Goal: Feedback & Contribution: Leave review/rating

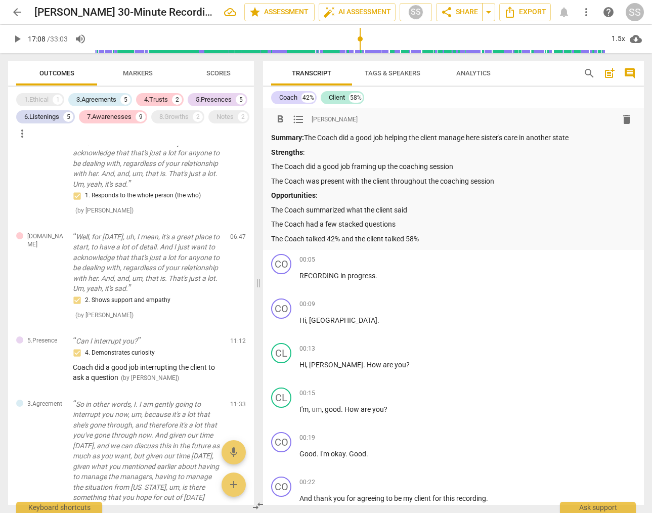
click at [503, 165] on p "The Coach did a good job framing up the coaching session" at bounding box center [453, 166] width 365 height 11
click at [112, 95] on div "3.Agreements" at bounding box center [96, 100] width 40 height 10
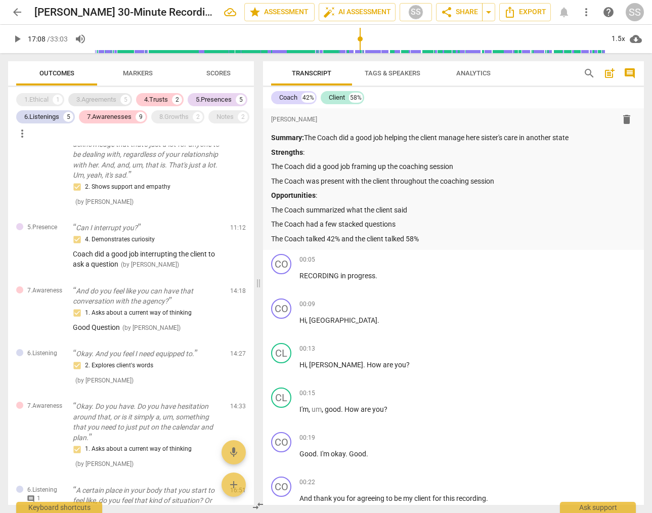
scroll to position [215, 0]
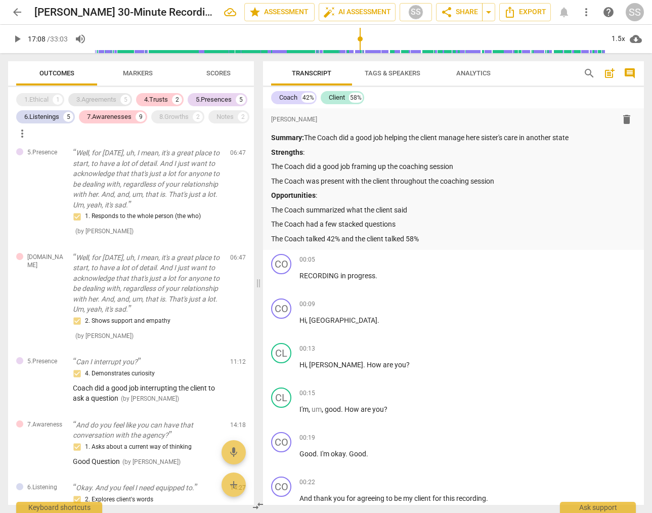
click at [112, 95] on div "3.Agreements" at bounding box center [96, 100] width 40 height 10
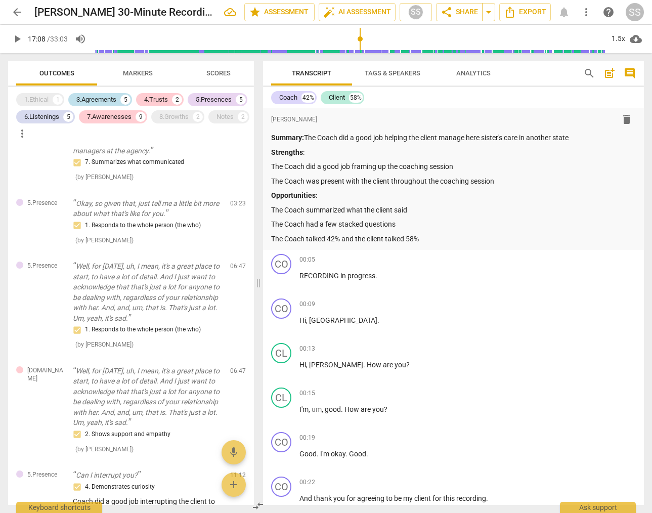
scroll to position [349, 0]
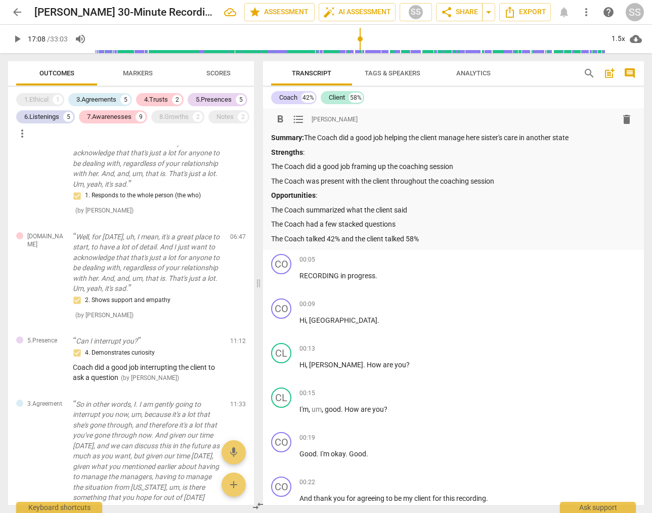
click at [481, 163] on p "The Coach did a good job framing up the coaching session" at bounding box center [453, 166] width 365 height 11
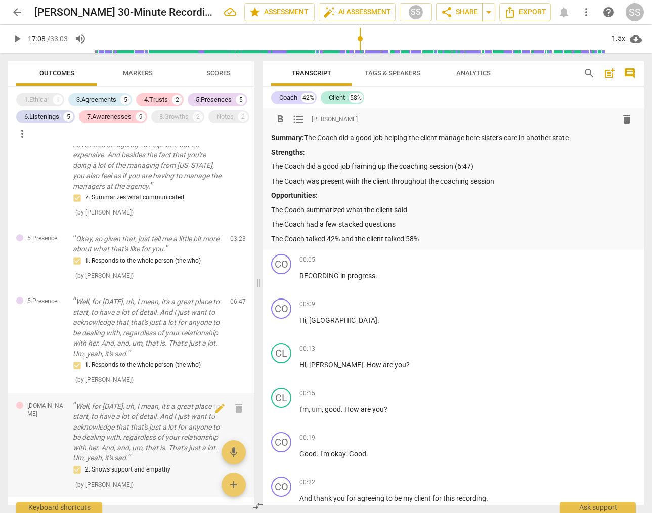
scroll to position [171, 0]
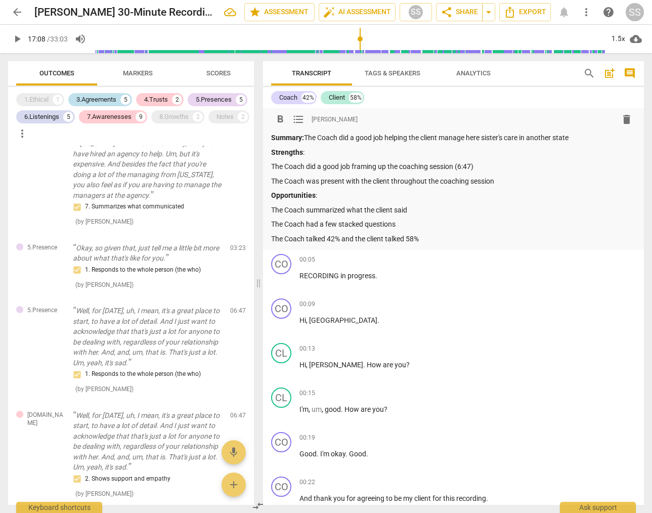
click at [105, 98] on div "3.Agreements" at bounding box center [96, 100] width 40 height 10
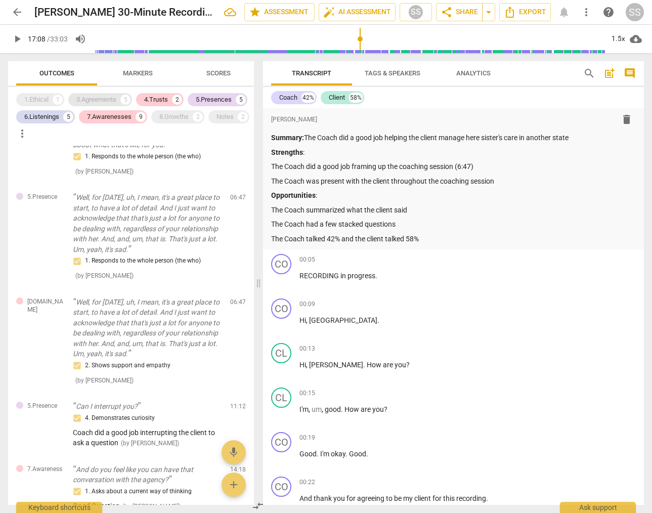
scroll to position [36, 0]
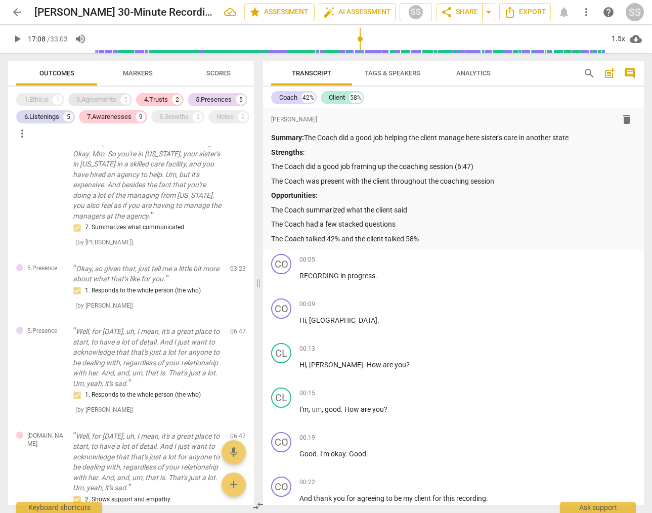
click at [91, 96] on div "3.Agreements" at bounding box center [96, 100] width 40 height 10
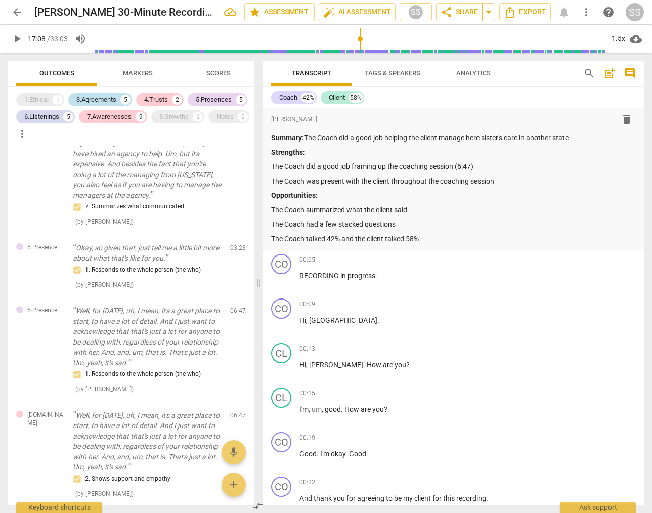
click at [91, 96] on div "3.Agreements" at bounding box center [96, 100] width 40 height 10
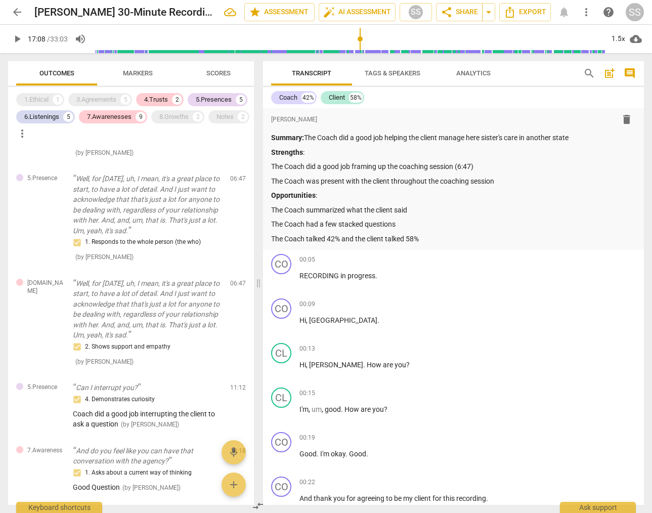
scroll to position [190, 0]
click at [92, 96] on div "3.Agreements" at bounding box center [96, 100] width 40 height 10
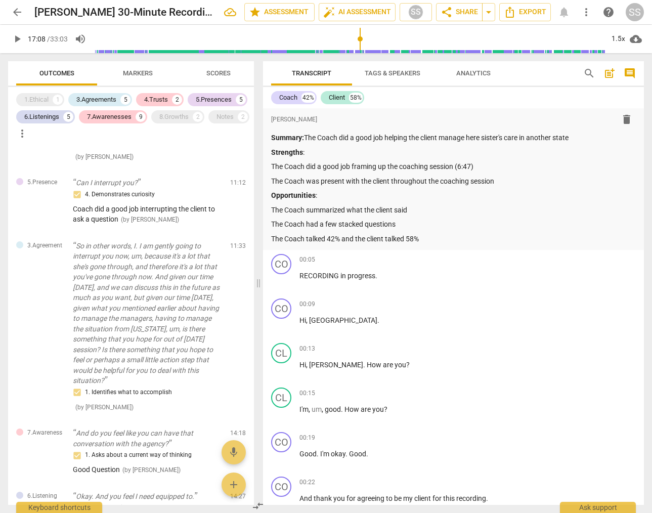
scroll to position [516, 0]
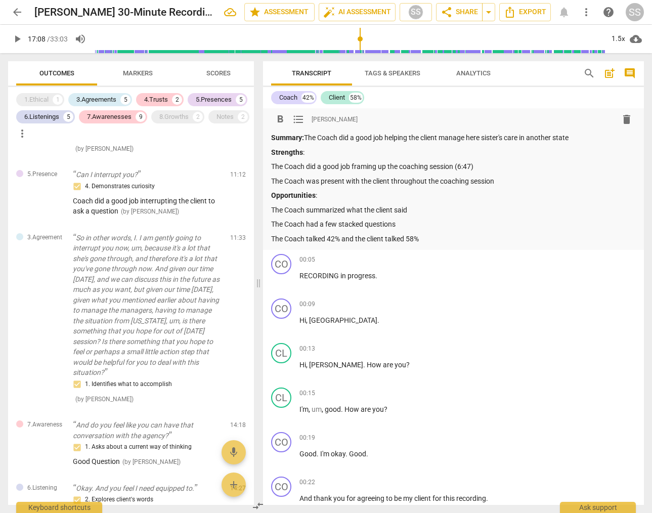
click at [500, 162] on p "The Coach did a good job framing up the coaching session (6:47)" at bounding box center [453, 166] width 365 height 11
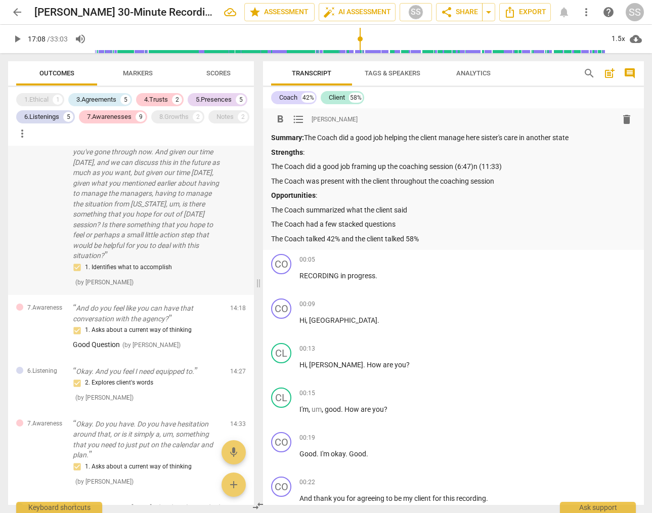
scroll to position [625, 0]
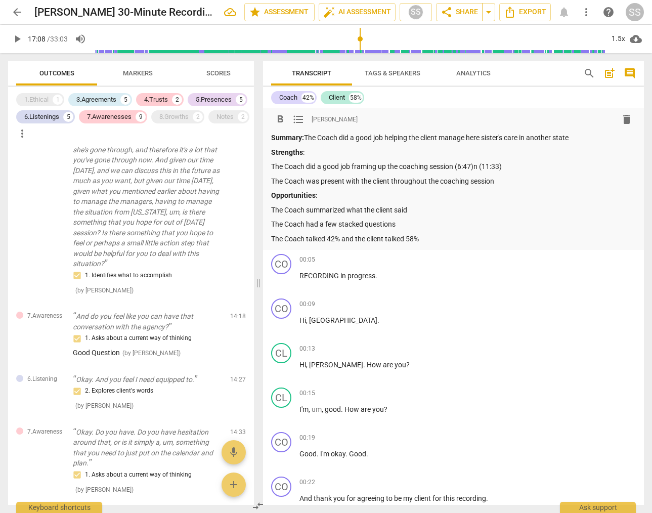
click at [341, 151] on p "Strengths :" at bounding box center [453, 152] width 365 height 11
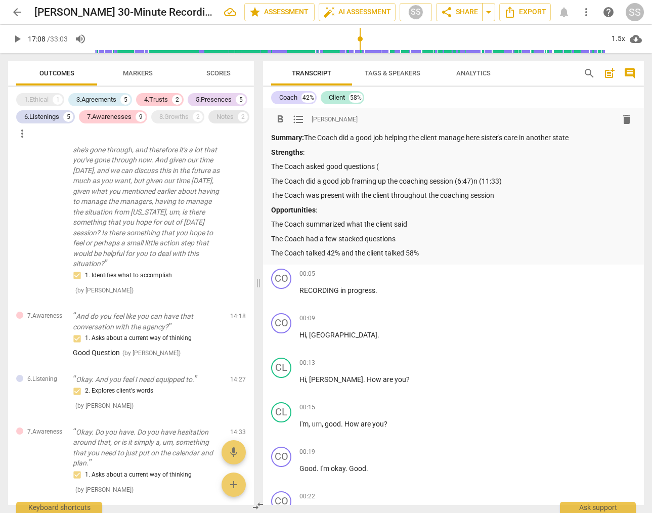
click at [217, 122] on div "Notes" at bounding box center [225, 117] width 17 height 10
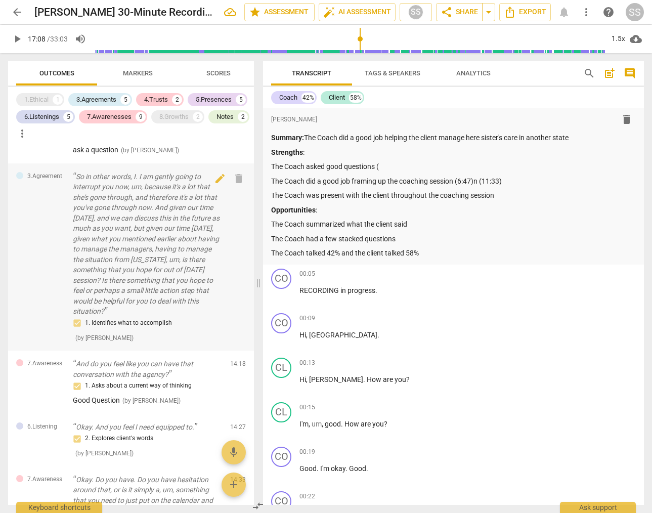
scroll to position [580, 0]
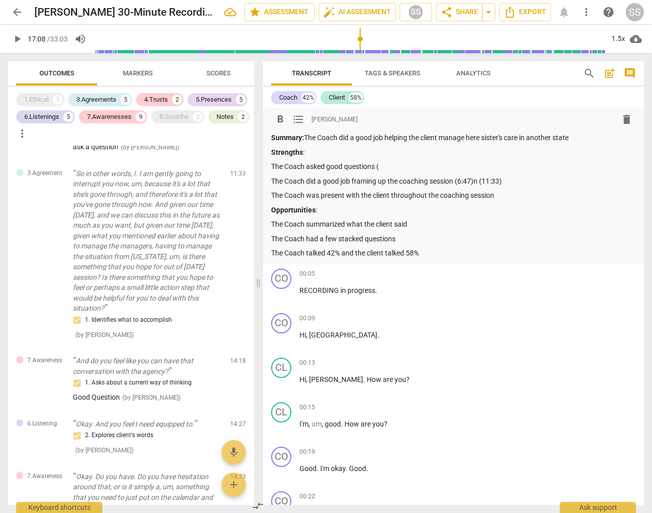
click at [405, 167] on p "The Coach asked good questions (" at bounding box center [453, 166] width 365 height 11
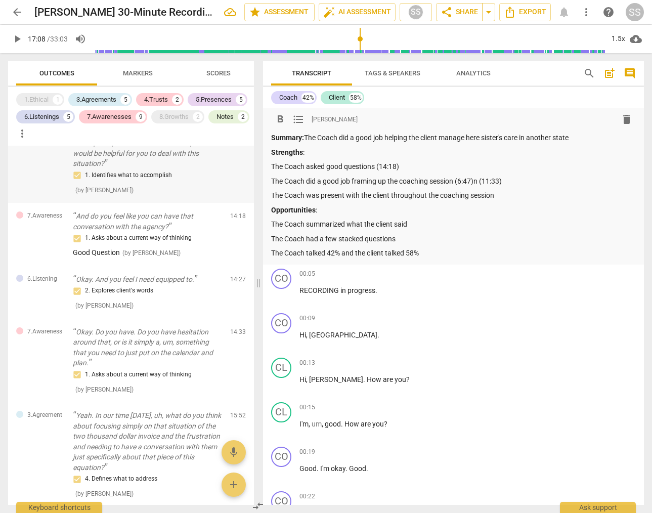
scroll to position [726, 0]
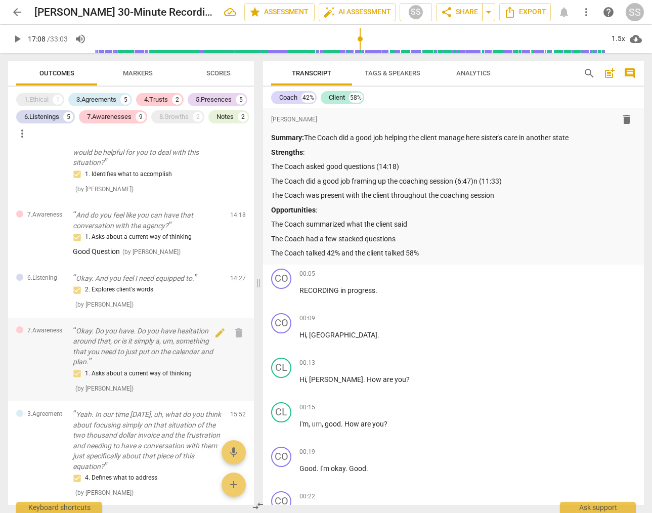
click at [150, 367] on p "Okay. Do you have. Do you have hesitation around that, or is it simply a, um, s…" at bounding box center [147, 347] width 149 height 42
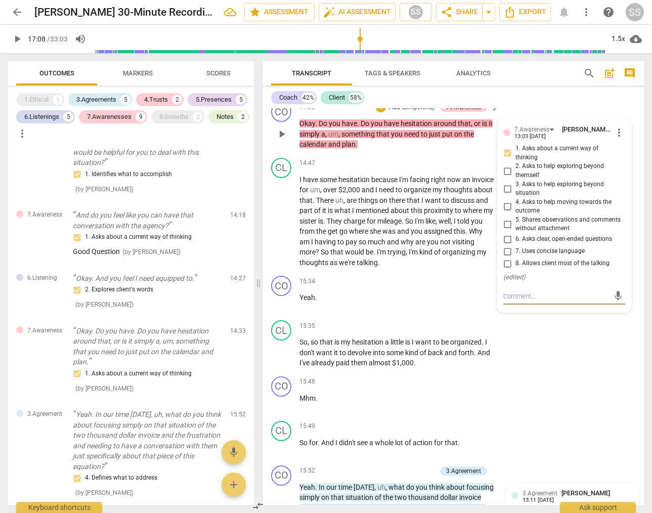
type textarea "H"
type textarea "Hp"
type textarea "Hpp"
type textarea "Hppf"
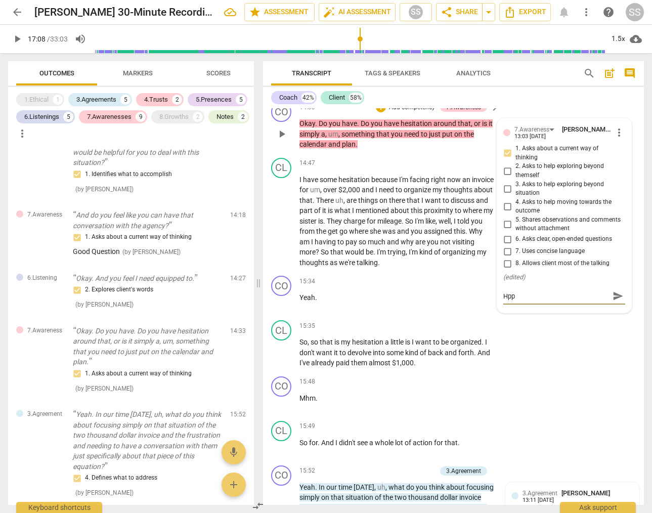
type textarea "Hppf"
type textarea "Hppf W"
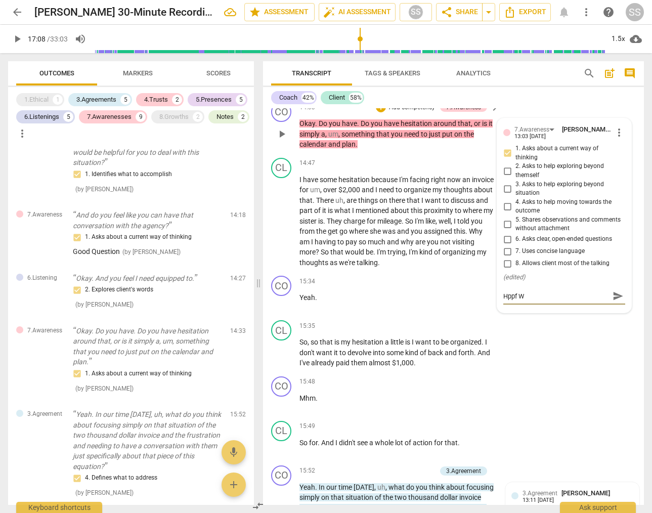
type textarea "Hppf Wi"
type textarea "Hppf Wir"
type textarea "Hppf Wi"
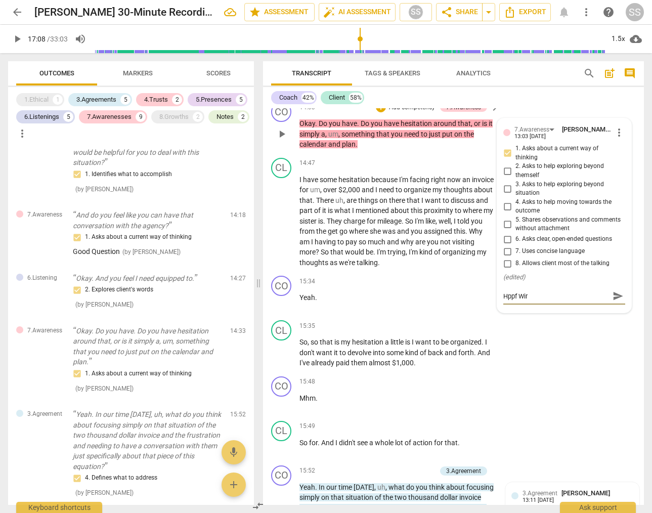
type textarea "Hppf Wi"
type textarea "Hppf W"
type textarea "Hppf"
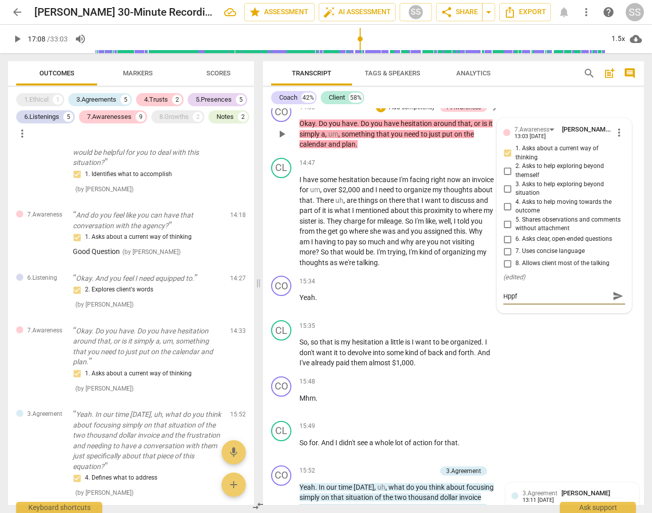
type textarea "Hppf"
type textarea "Hpp"
type textarea "Hp"
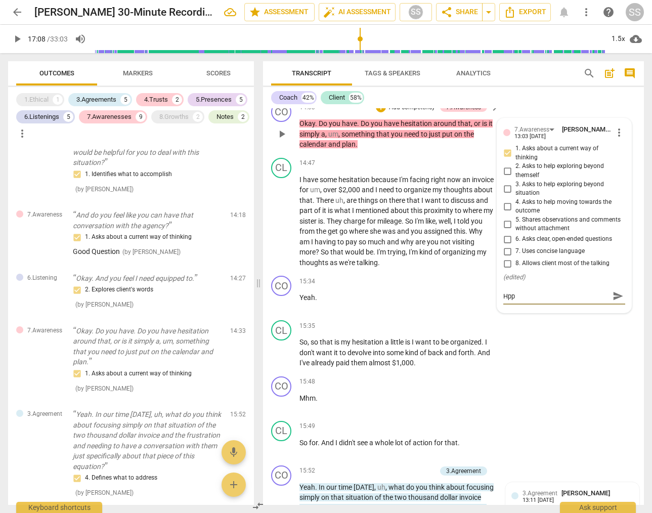
type textarea "Hp"
type textarea "H"
type textarea "G"
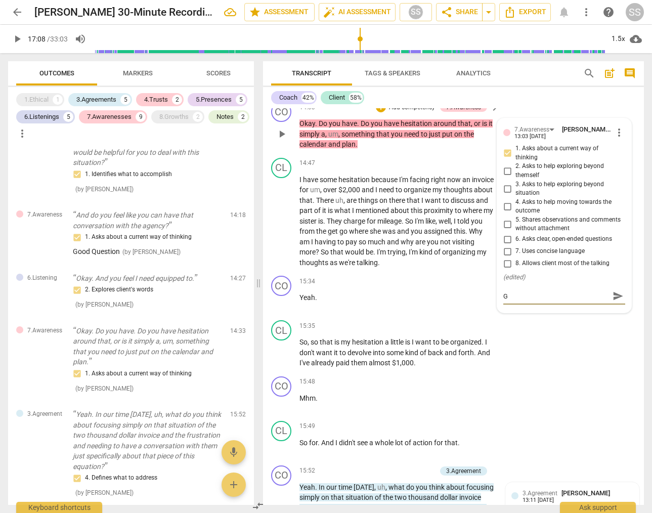
type textarea "Go"
type textarea "Goo"
type textarea "Good"
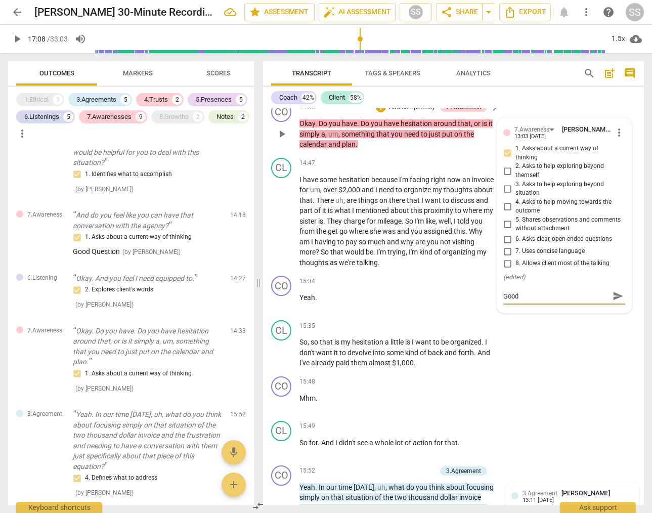
type textarea "Good"
type textarea "Good Q"
type textarea "Good Qu"
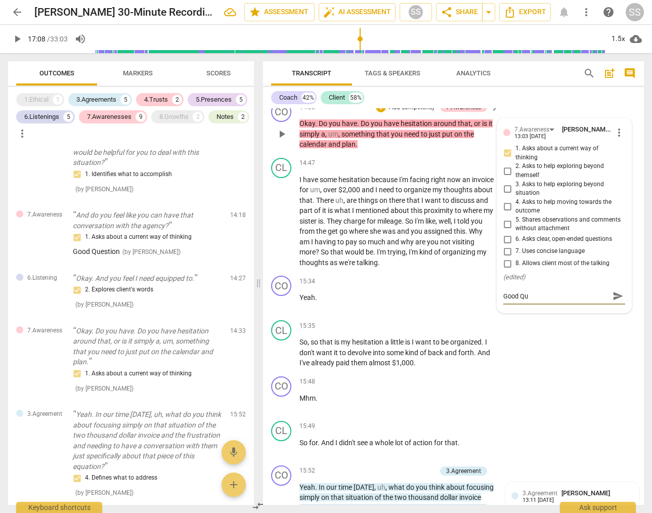
type textarea "Good Que"
type textarea "Good Ques"
type textarea "Good Quest"
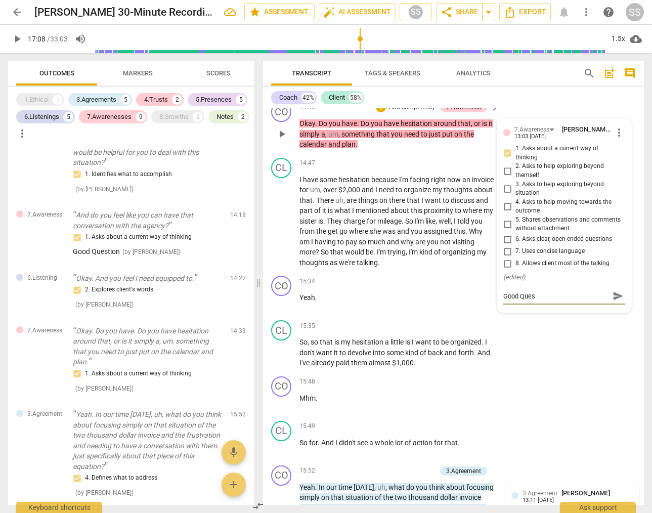
type textarea "Good Quest"
type textarea "Good Questi"
type textarea "Good Questio"
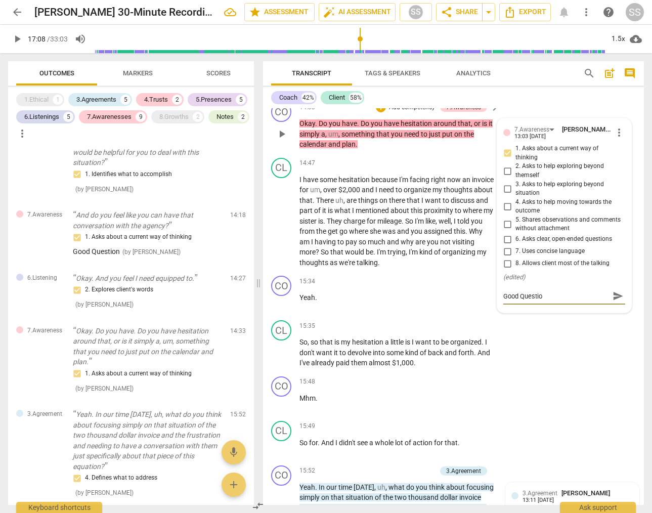
type textarea "Good Question"
click at [554, 383] on div "CO play_arrow pause 15:48 + Add competency keyboard_arrow_right Mhm ." at bounding box center [453, 395] width 381 height 45
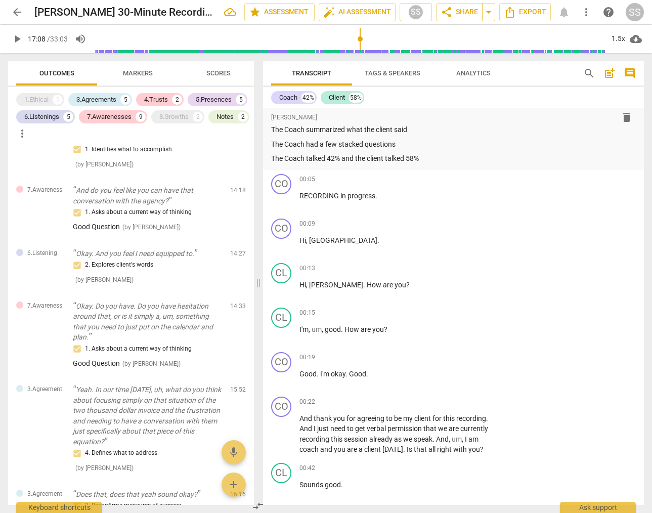
scroll to position [0, 0]
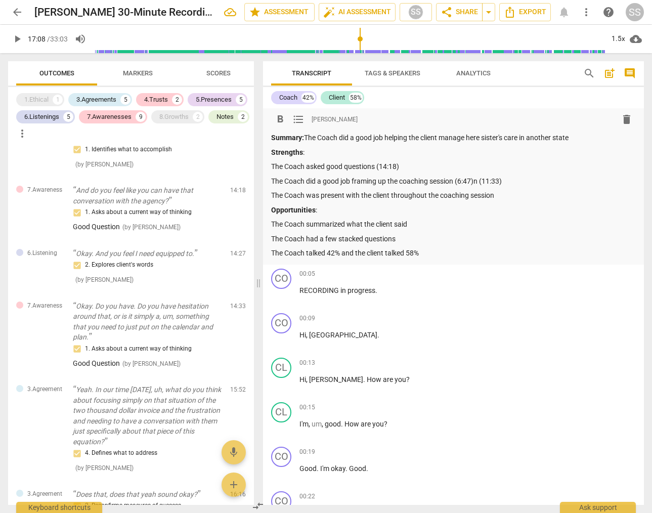
click at [482, 180] on p "The Coach did a good job framing up the coaching session (6:47)n (11:33)" at bounding box center [453, 181] width 365 height 11
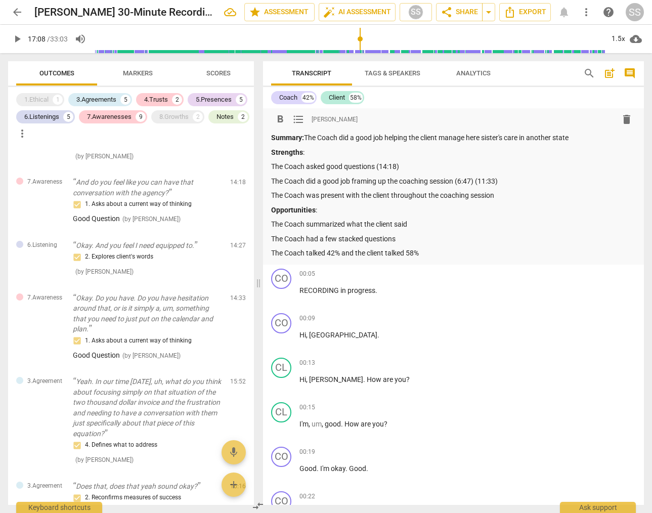
click at [431, 157] on div "Summary: The Coach did a good job helping the client manage here sister's care …" at bounding box center [453, 196] width 365 height 126
click at [437, 165] on p "The Coach asked good questions (14:18)" at bounding box center [453, 166] width 365 height 11
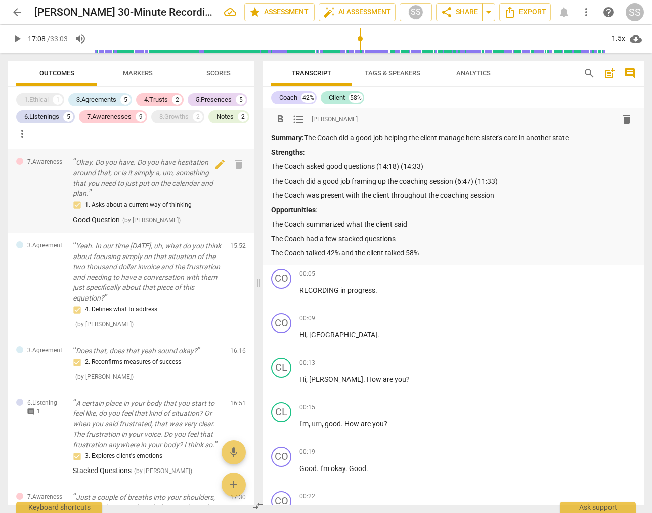
scroll to position [900, 0]
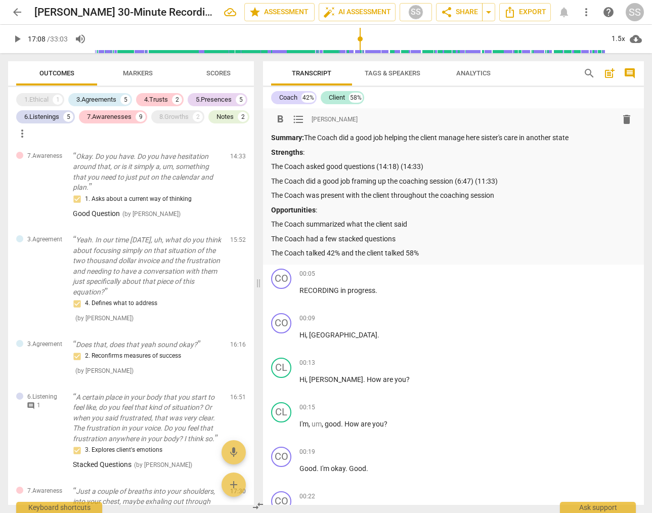
click at [524, 181] on p "The Coach did a good job framing up the coaching session (6:47) (11:33)" at bounding box center [453, 181] width 365 height 11
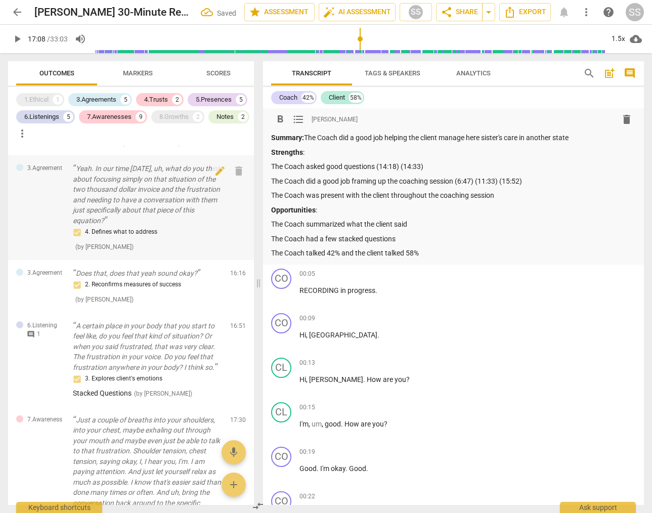
scroll to position [976, 0]
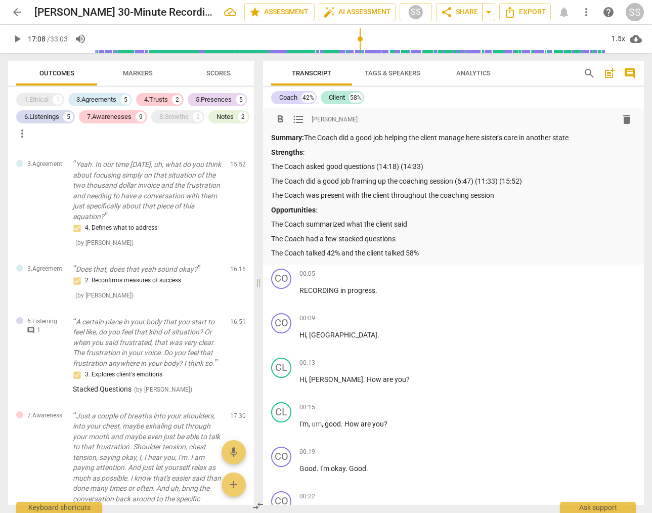
click at [428, 233] on div "Summary: The Coach did a good job helping the client manage here sister's care …" at bounding box center [453, 196] width 365 height 126
click at [424, 237] on p "The Coach had a few stacked questions" at bounding box center [453, 239] width 365 height 11
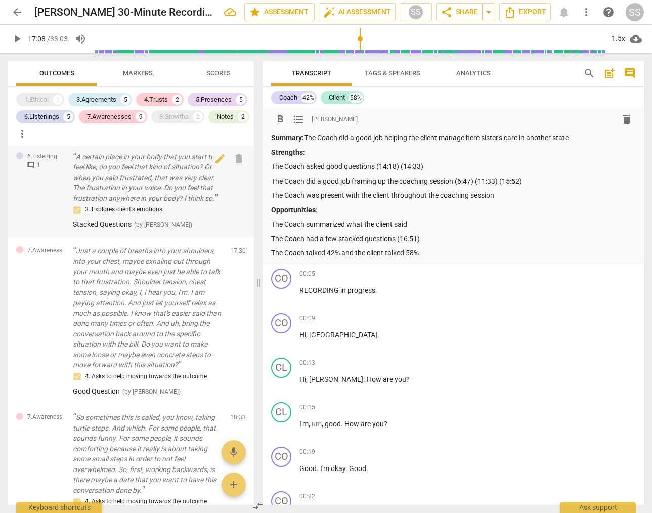
scroll to position [1142, 0]
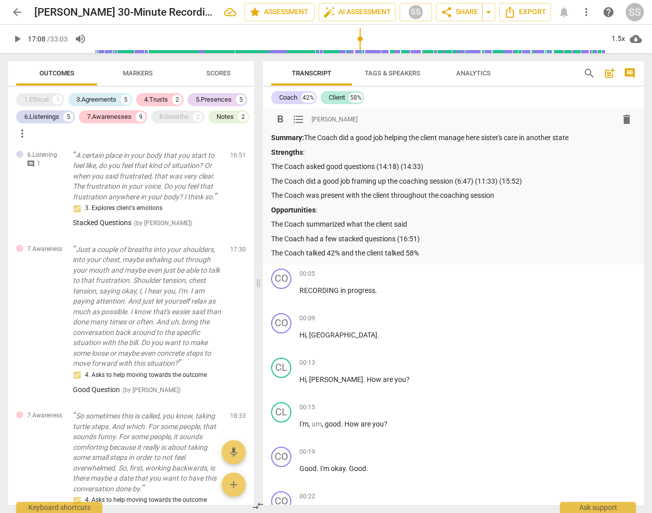
click at [459, 164] on p "The Coach asked good questions (14:18) (14:33)" at bounding box center [453, 166] width 365 height 11
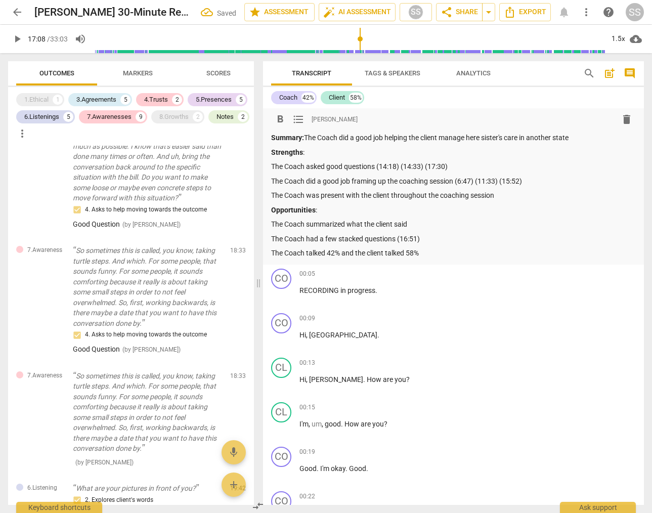
scroll to position [1317, 0]
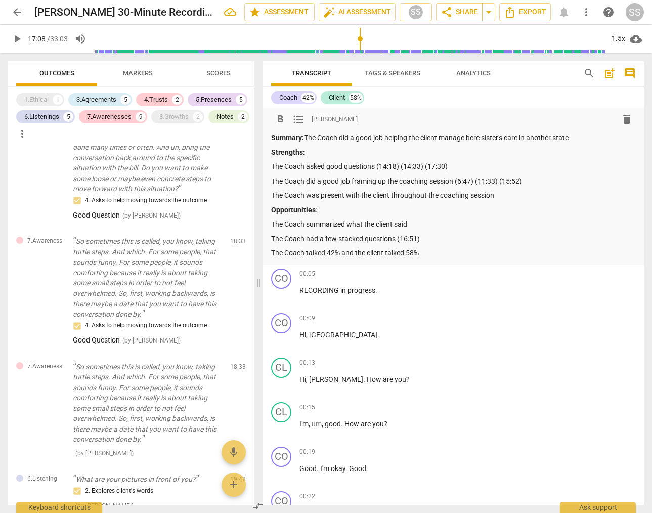
type input "1029"
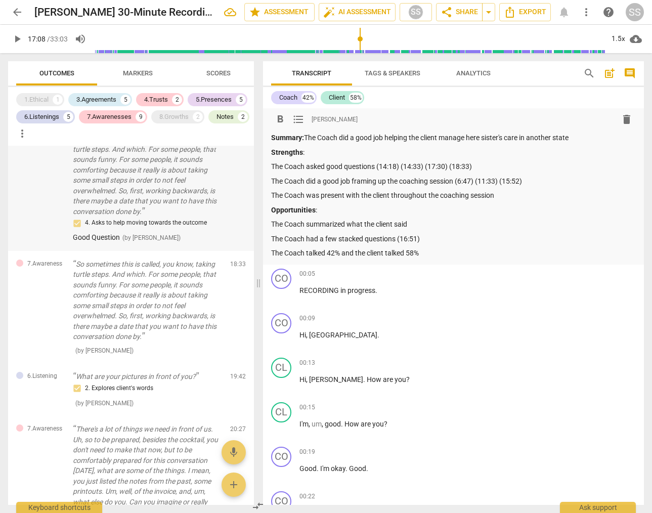
scroll to position [1421, 0]
click at [520, 197] on p "The Coach was present with the client throughout the coaching session" at bounding box center [453, 195] width 365 height 11
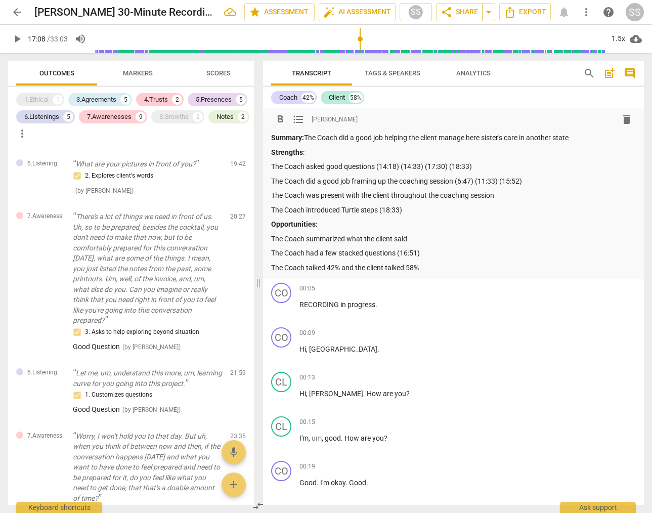
scroll to position [1633, 0]
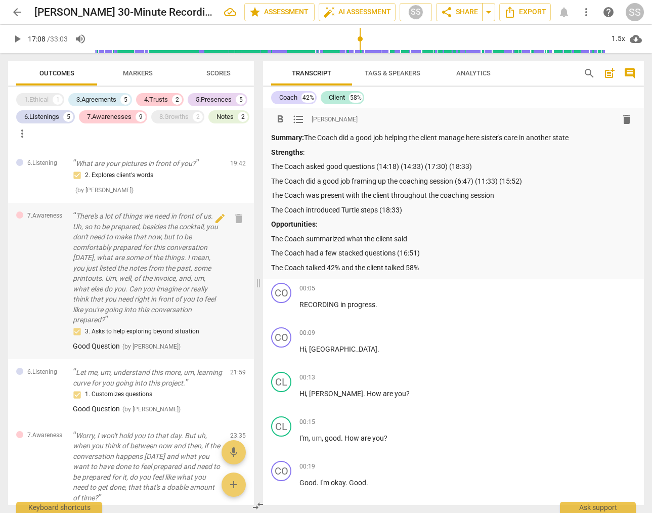
click at [174, 239] on p "There's a lot of things we need in front of us. Uh, so to be prepared, besides …" at bounding box center [147, 268] width 149 height 114
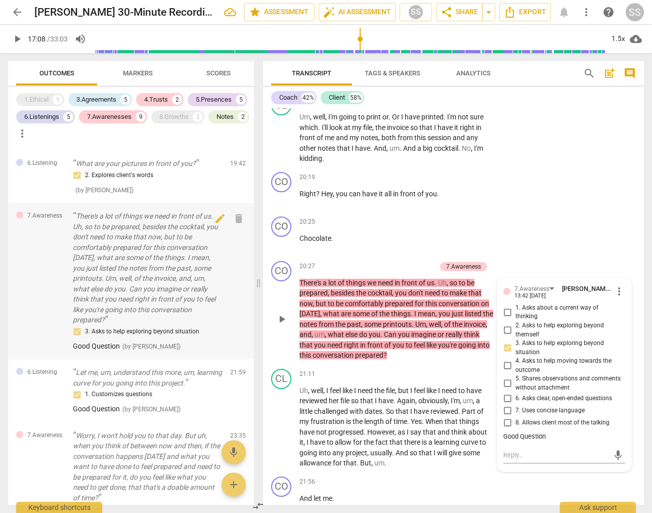
scroll to position [5113, 0]
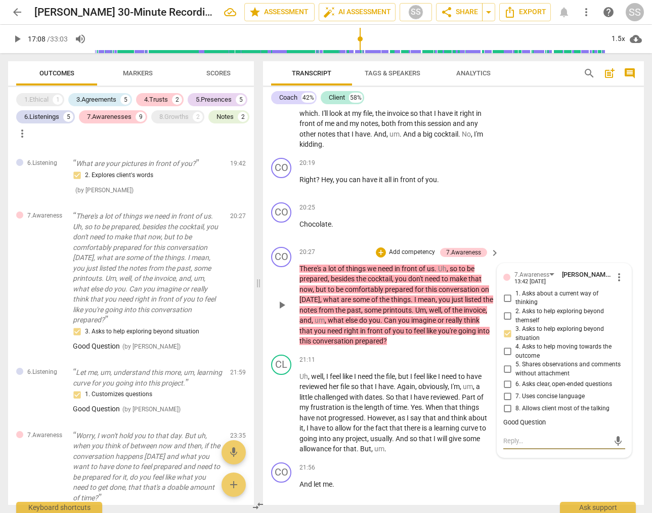
click at [586, 446] on textarea at bounding box center [557, 441] width 106 height 10
type textarea "W"
type textarea "Wo"
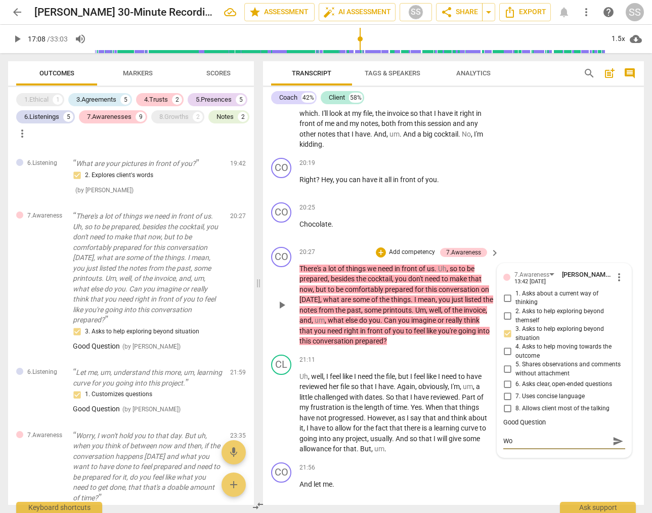
type textarea "Wou"
type textarea "Woul"
type textarea "Would"
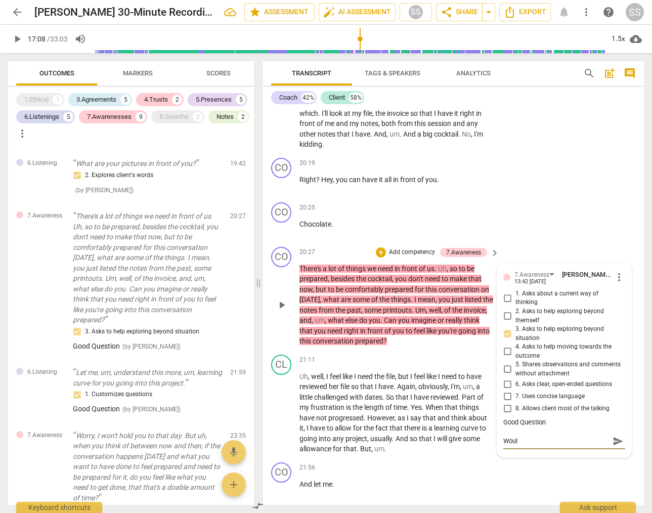
type textarea "Would"
type textarea "Would i"
type textarea "Would it"
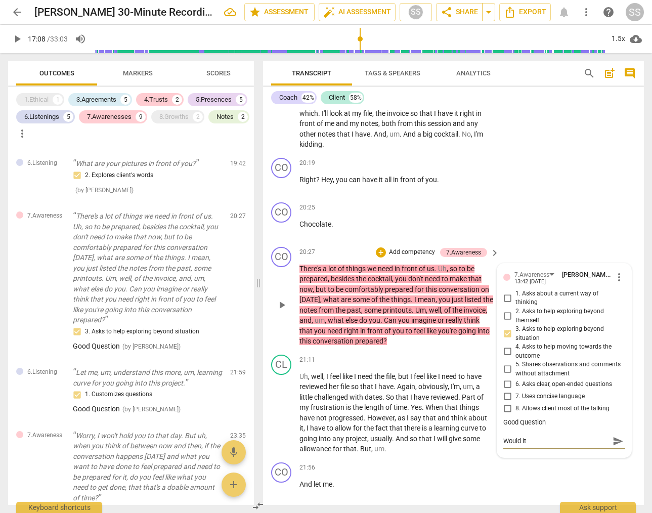
type textarea "Would it"
type textarea "Would it h"
type textarea "Would it ha"
type textarea "Would it hav"
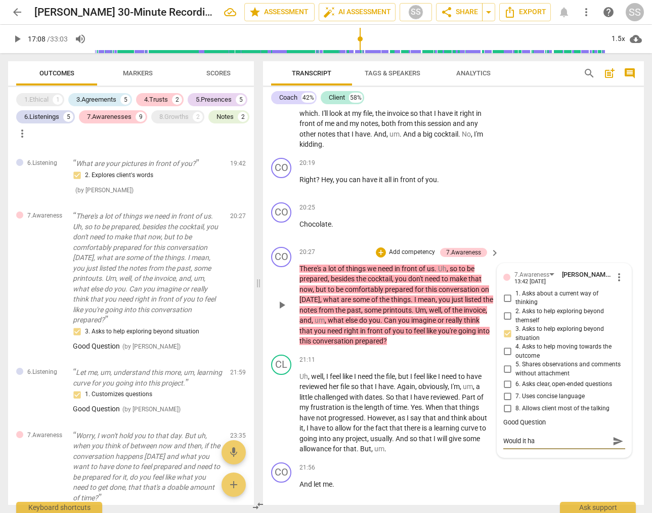
type textarea "Would it hav"
type textarea "Would it have"
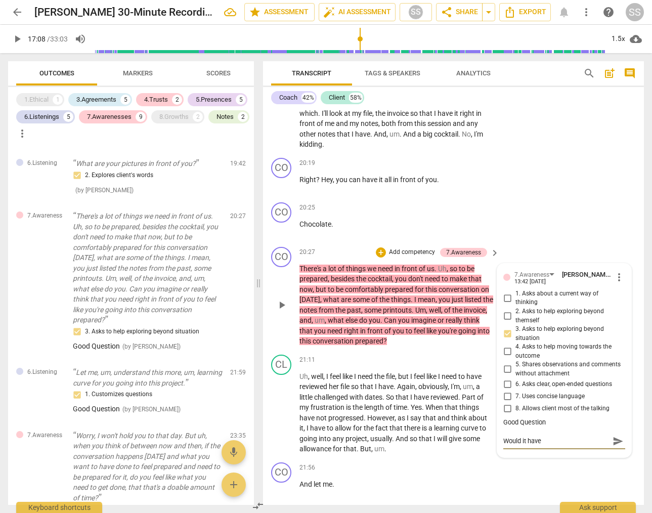
type textarea "Would it have b"
type textarea "Would it have be"
type textarea "Would it have bee"
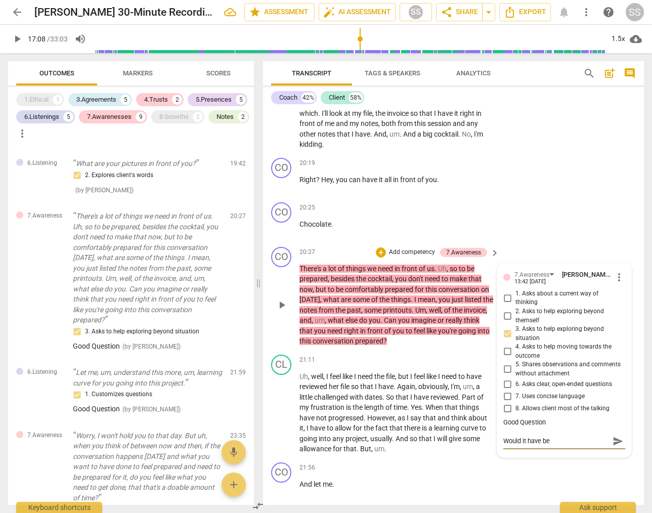
type textarea "Would it have bee"
type textarea "Would it have been"
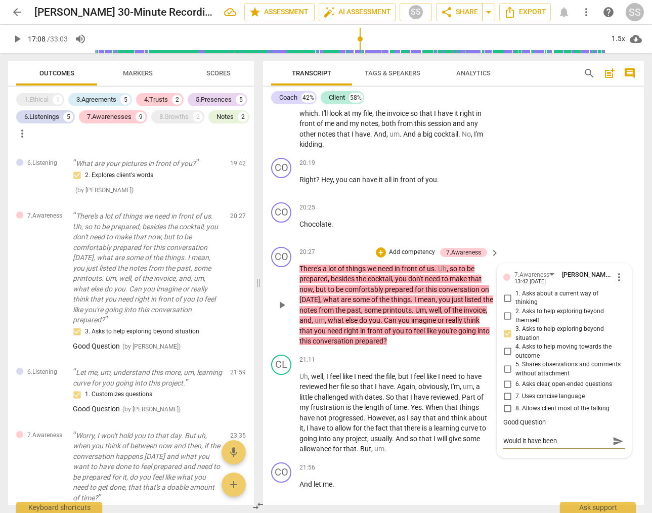
type textarea "Would it have been m"
type textarea "Would it have been mo"
type textarea "Would it have been mor"
type textarea "Would it have been more"
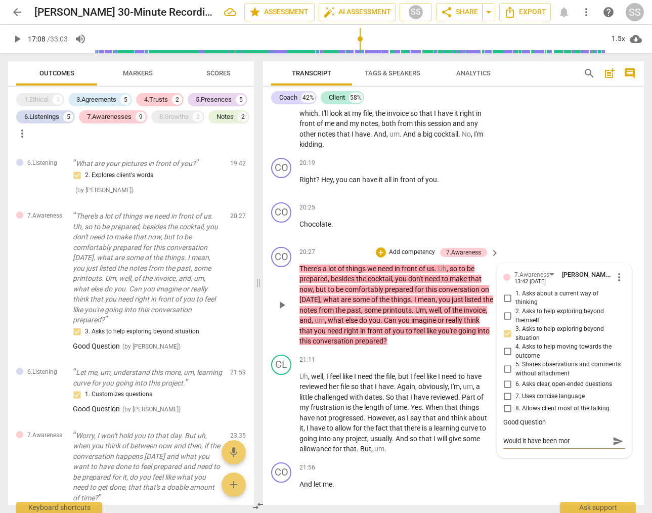
type textarea "Would it have been more"
type textarea "Would it have been more i"
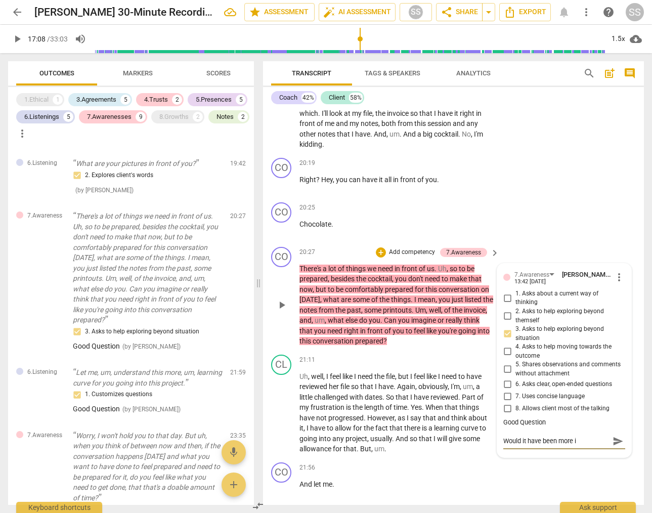
type textarea "Would it have been more im"
type textarea "Would it have been more imp"
type textarea "Would it have been more impa"
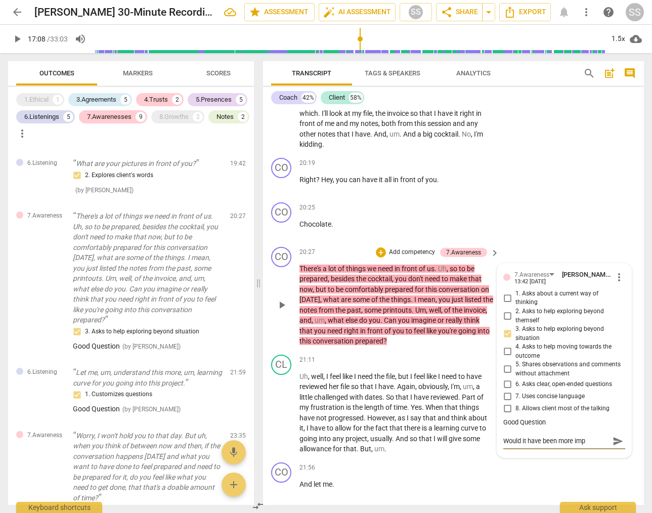
type textarea "Would it have been more impa"
type textarea "Would it have been more impac"
type textarea "Would it have been more impact"
type textarea "Would it have been more impactf"
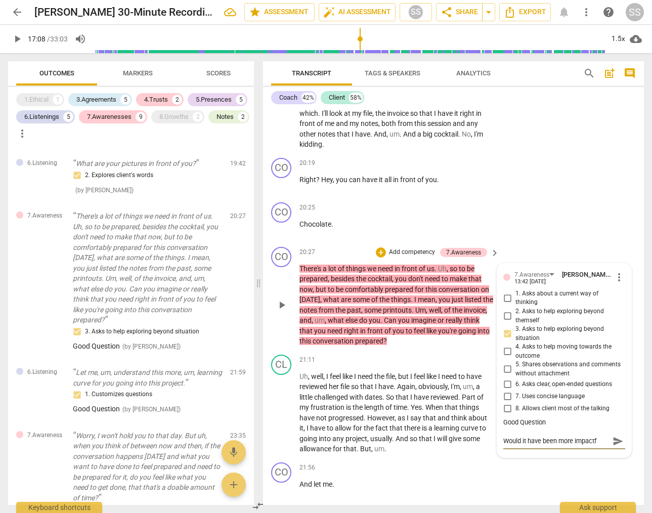
type textarea "Would it have been more impactfu"
type textarea "Would it have been more impactful"
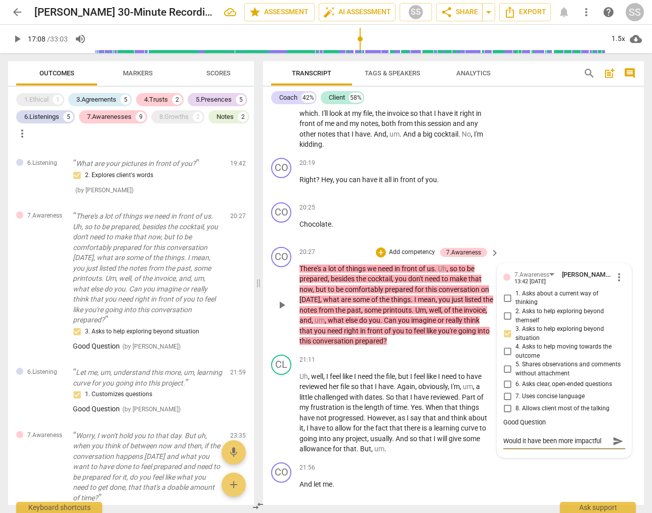
type textarea "Would it have been more impactful t"
type textarea "Would it have been more impactful to"
type textarea "Would it have been more impactful to h"
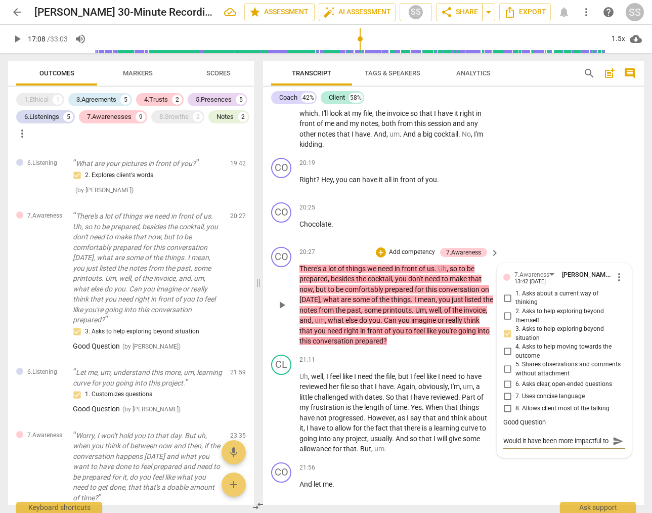
type textarea "Would it have been more impactful to h"
type textarea "Would it have been more impactful to ha"
type textarea "Would it have been more impactful to hav"
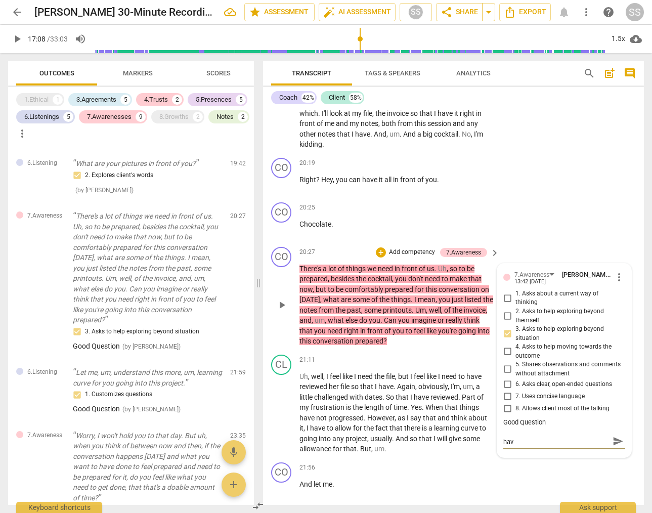
type textarea "Would it have been more impactful to have"
type textarea "Would it have been more impactful to have t"
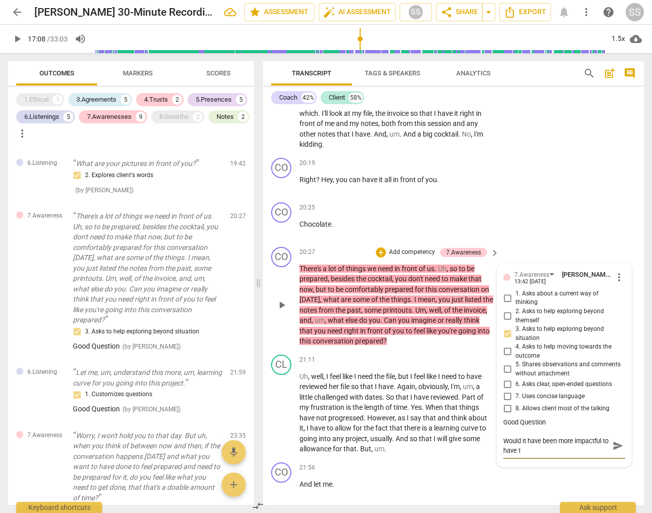
type textarea "Would it have been more impactful to have th"
type textarea "Would it have been more impactful to have the"
type textarea "Would it have been more impactful to have the c"
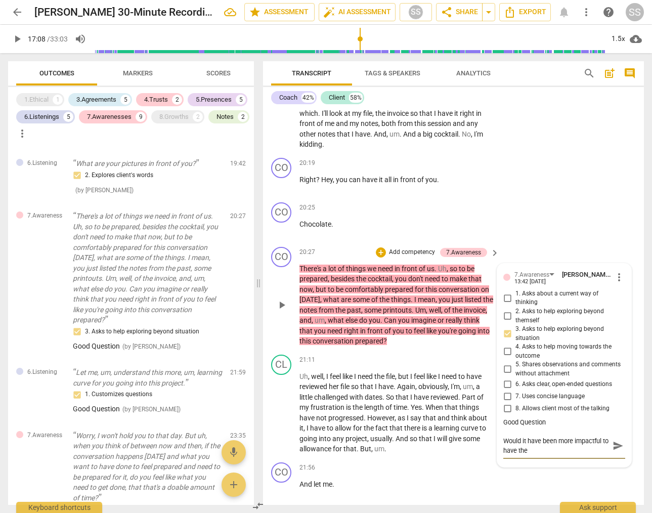
type textarea "Would it have been more impactful to have the c"
type textarea "Would it have been more impactful to have the cl"
type textarea "Would it have been more impactful to have the cli"
type textarea "Would it have been more impactful to have the clie"
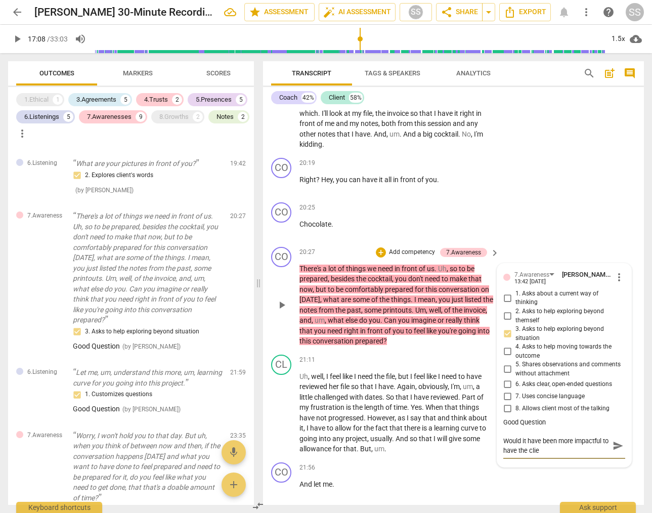
type textarea "Would it have been more impactful to have the clien"
type textarea "Would it have been more impactful to have the client"
type textarea "Would it have been more impactful to have the client l"
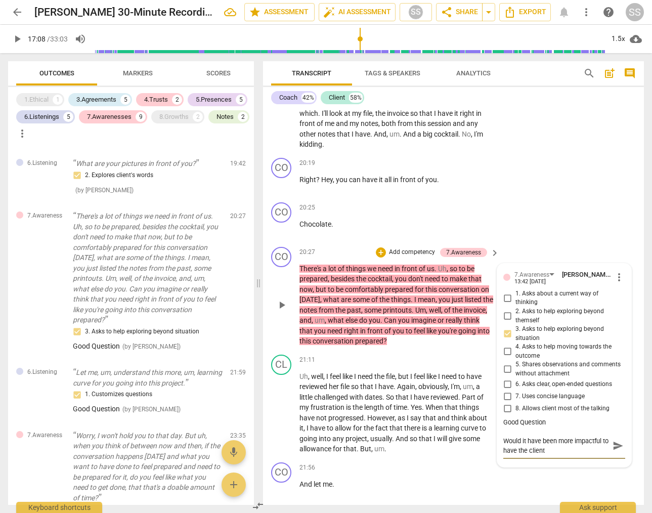
type textarea "Would it have been more impactful to have the client l"
type textarea "Would it have been more impactful to have the client li"
type textarea "Would it have been more impactful to have the client lis"
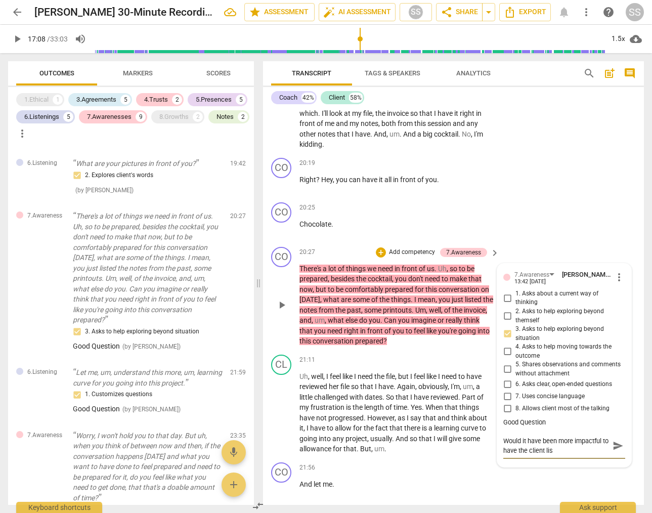
type textarea "Would it have been more impactful to have the client list"
type textarea "Would it have been more impactful to have the client list w"
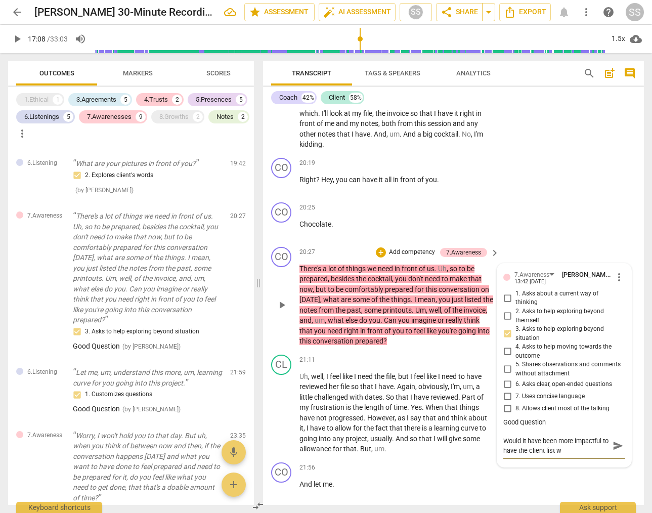
type textarea "Would it have been more impactful to have the client list wh"
type textarea "Would it have been more impactful to have the client list wha"
type textarea "Would it have been more impactful to have the client list what"
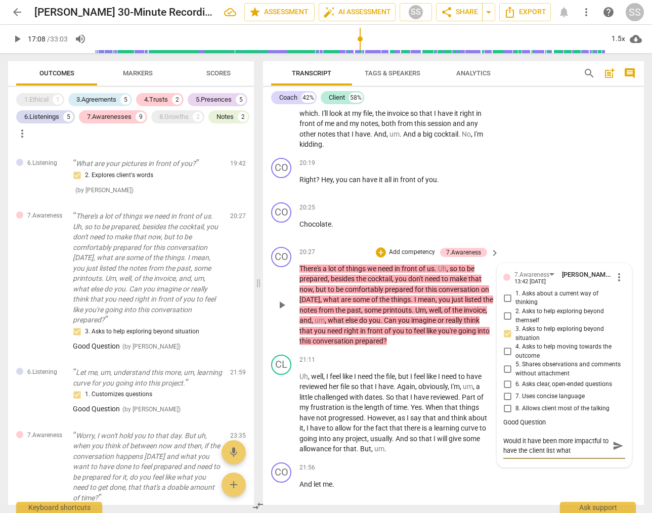
type textarea "Would it have been more impactful to have the client list what"
type textarea "Would it have been more impactful to have the client list what s"
type textarea "Would it have been more impactful to have the client list what sh"
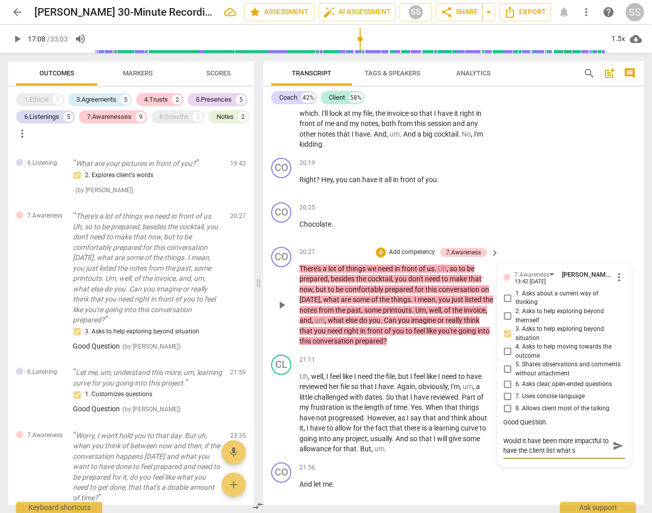
type textarea "Would it have been more impactful to have the client list what sh"
type textarea "Would it have been more impactful to have the client list what she"
drag, startPoint x: 592, startPoint y: 461, endPoint x: 503, endPoint y: 454, distance: 88.9
click at [504, 454] on textarea "Would it have been more impactful to have the client list what she" at bounding box center [557, 445] width 106 height 19
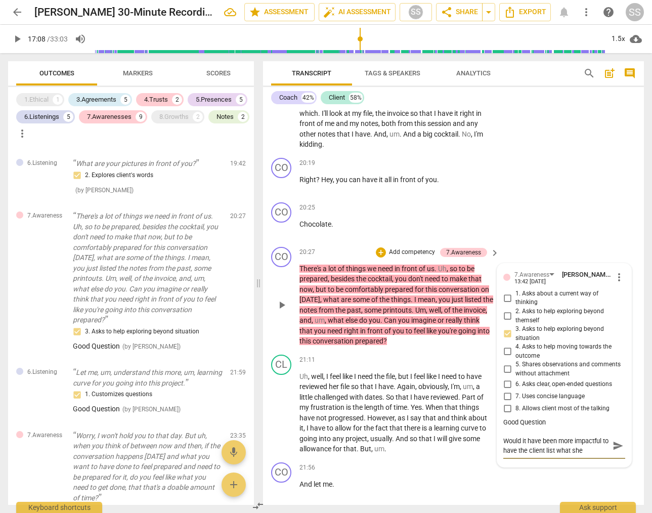
click at [594, 456] on textarea "Would it have been more impactful to have the client list what she" at bounding box center [557, 445] width 106 height 19
type textarea "Would it have been more impactful to have the client list what sh"
type textarea "Would it have been more impactful to have the client list what s"
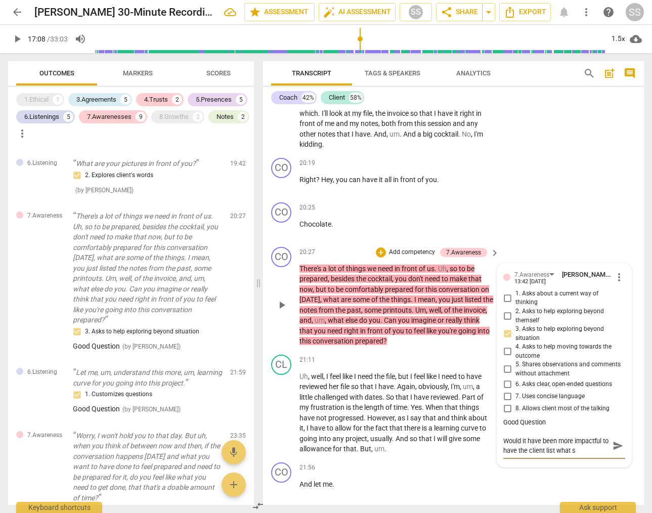
type textarea "Would it have been more impactful to have the client list what"
type textarea "Would it have been more impactful to have the client list wha"
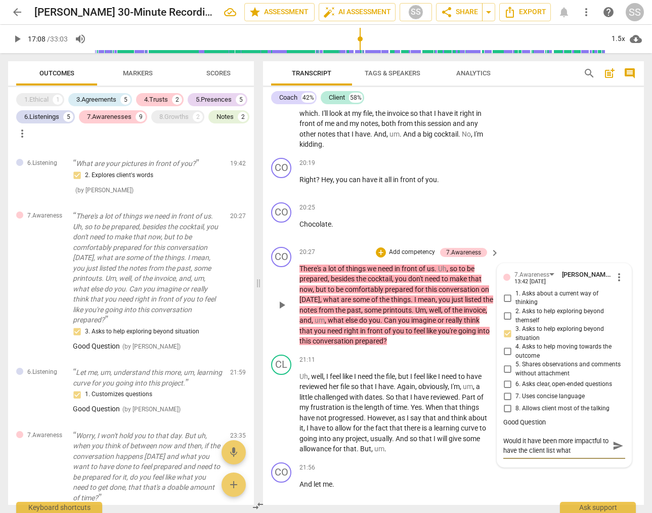
type textarea "Would it have been more impactful to have the client list wha"
type textarea "Would it have been more impactful to have the client list wh"
type textarea "Would it have been more impactful to have the client list w"
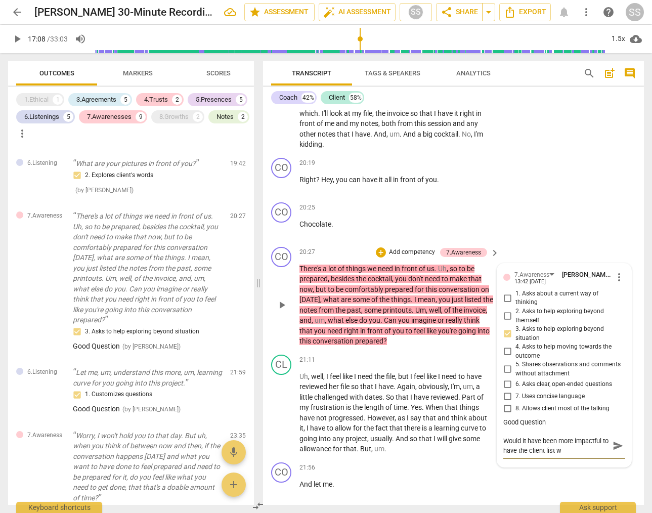
type textarea "Would it have been more impactful to have the client list"
type textarea "Would it have been more impactful to have the client lis"
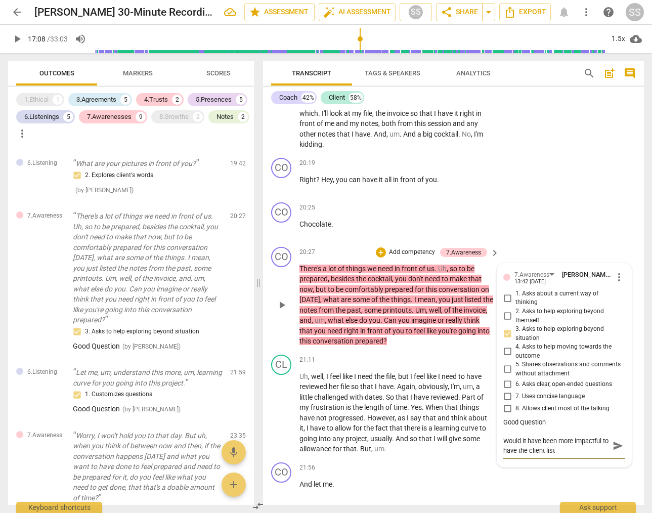
type textarea "Would it have been more impactful to have the client lis"
type textarea "Would it have been more impactful to have the client li"
type textarea "Would it have been more impactful to have the client l"
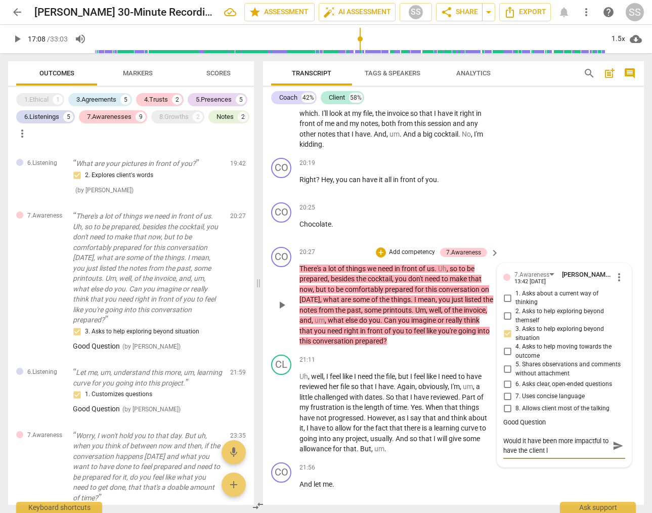
type textarea "Would it have been more impactful to have the client"
type textarea "Would it have been more impactful to have the clien"
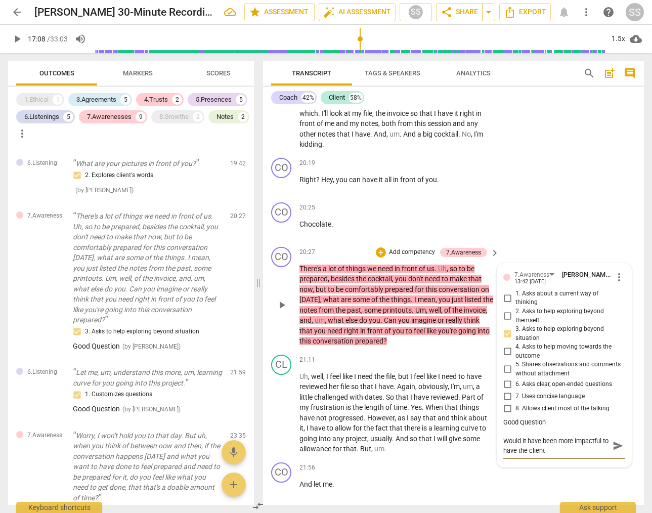
type textarea "Would it have been more impactful to have the clien"
type textarea "Would it have been more impactful to have the clie"
type textarea "Would it have been more impactful to have the cli"
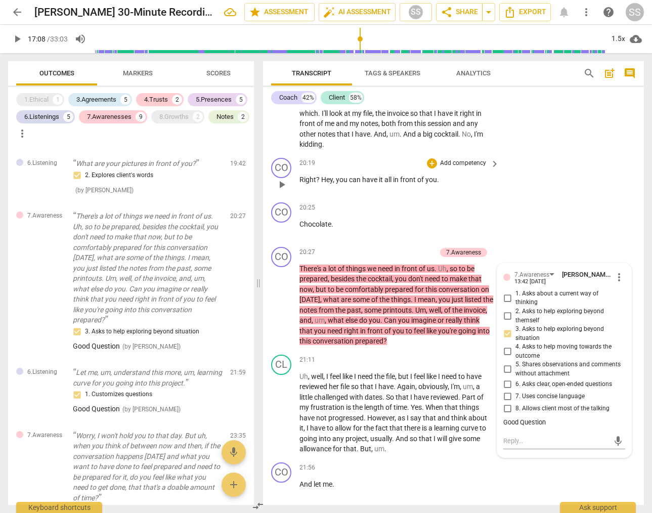
click at [600, 179] on div "CO play_arrow pause 20:19 + Add competency keyboard_arrow_right Right ? Hey , y…" at bounding box center [453, 176] width 381 height 45
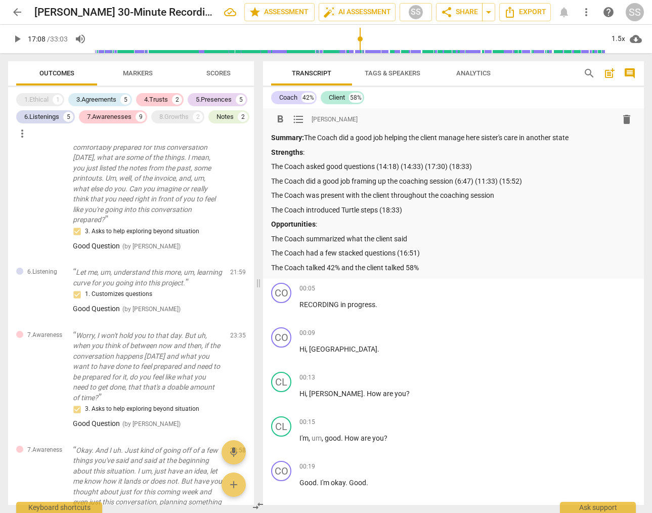
click at [494, 165] on p "The Coach asked good questions (14:18) (14:33) (17:30) (18:33)" at bounding box center [453, 166] width 365 height 11
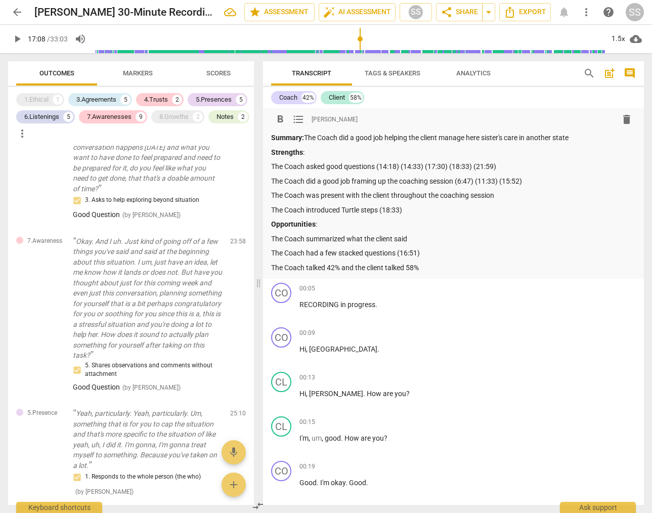
scroll to position [1936, 0]
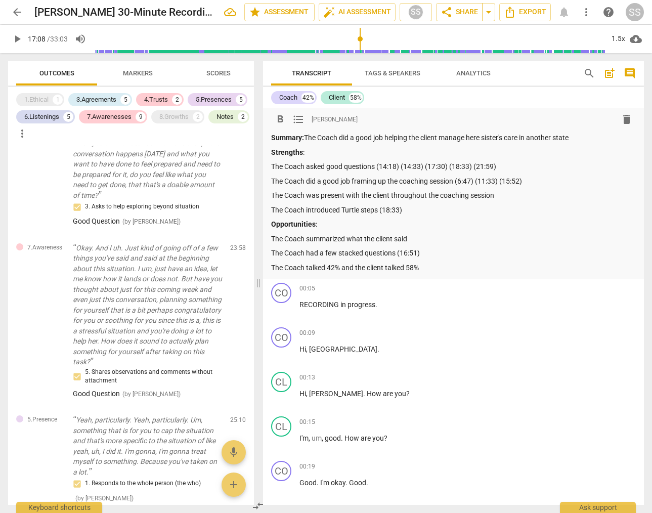
click at [524, 169] on p "The Coach asked good questions (14:18) (14:33) (17:30) (18:33) (21:59)" at bounding box center [453, 166] width 365 height 11
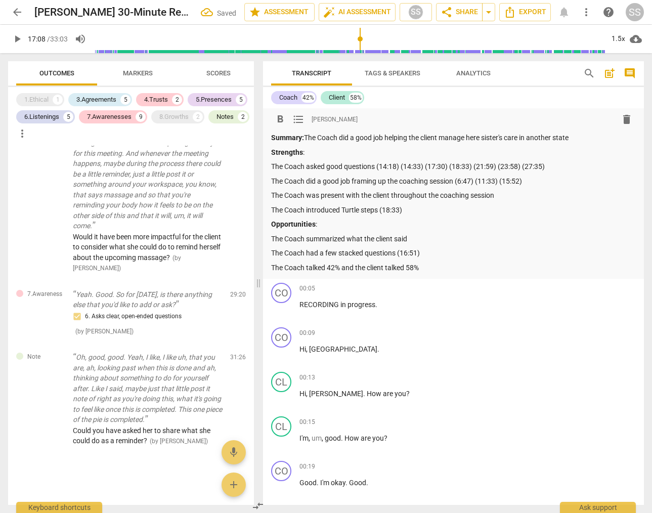
scroll to position [2618, 0]
click at [178, 115] on div "8.Growths" at bounding box center [173, 117] width 29 height 10
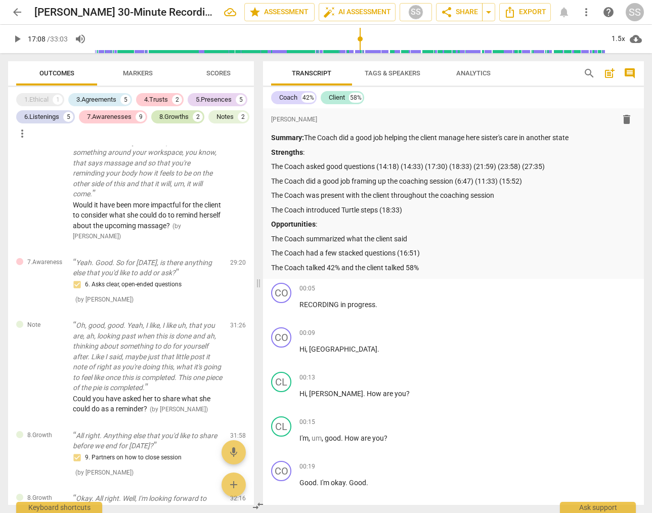
click at [178, 115] on div "8.Growths" at bounding box center [173, 117] width 29 height 10
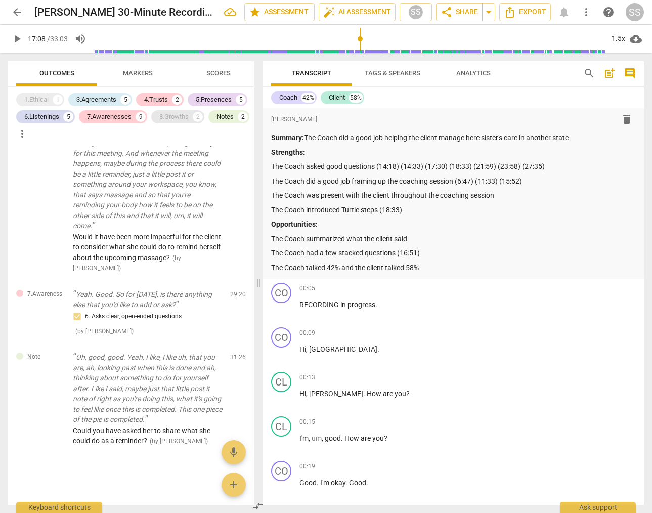
click at [178, 115] on div "8.Growths" at bounding box center [173, 117] width 29 height 10
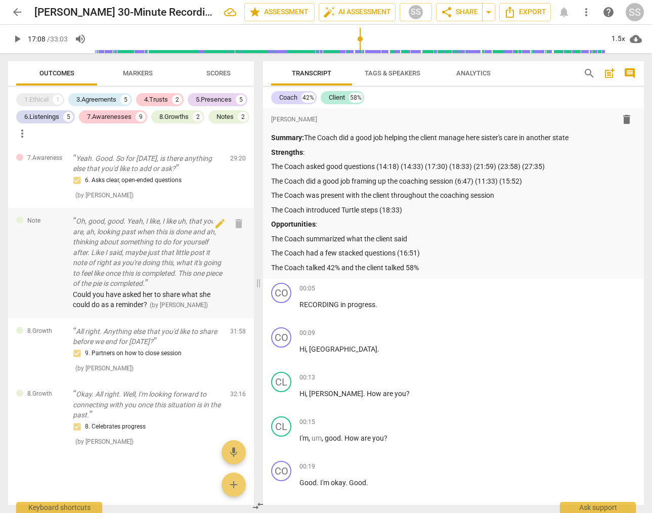
scroll to position [2755, 0]
click at [428, 234] on p "The Coach summarized what the client said" at bounding box center [453, 239] width 365 height 11
click at [217, 122] on div "Notes" at bounding box center [225, 117] width 17 height 10
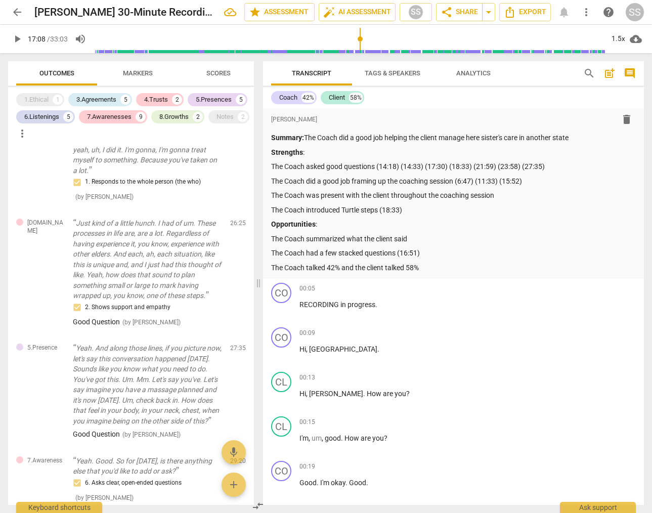
scroll to position [2238, 0]
drag, startPoint x: 273, startPoint y: 238, endPoint x: 339, endPoint y: 239, distance: 65.3
click at [362, 242] on p "The Coach summarized what the client said" at bounding box center [453, 239] width 365 height 11
drag, startPoint x: 272, startPoint y: 239, endPoint x: 414, endPoint y: 241, distance: 141.7
click at [415, 241] on p "The Coach summarized what the client said" at bounding box center [453, 239] width 365 height 11
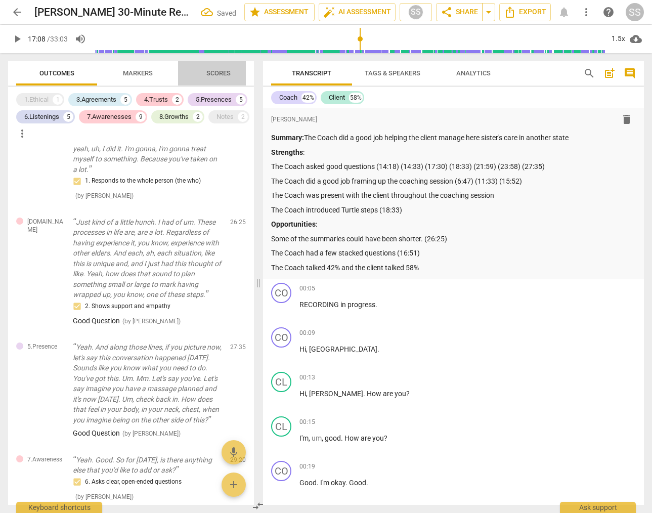
click at [215, 70] on span "Scores" at bounding box center [219, 73] width 24 height 8
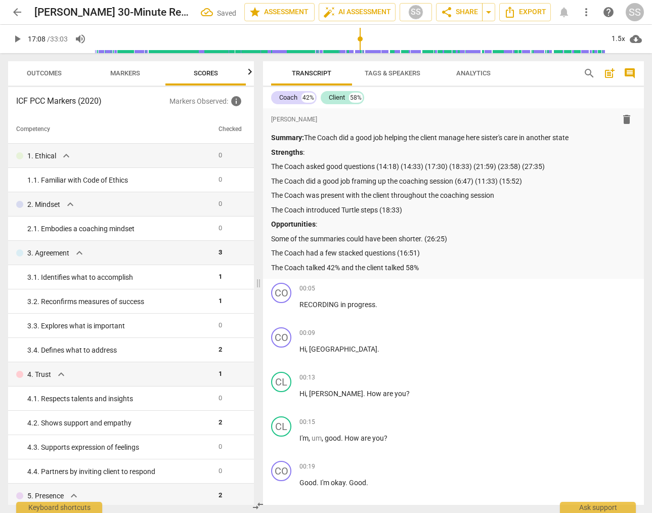
scroll to position [0, 13]
click at [45, 71] on span "Outcomes" at bounding box center [43, 73] width 35 height 8
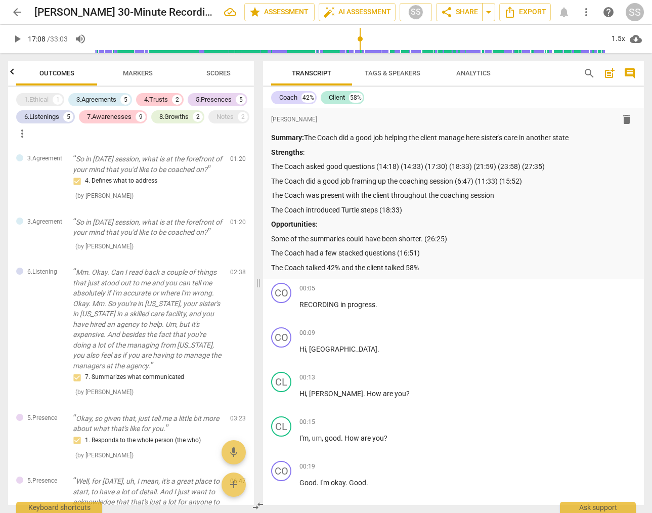
scroll to position [0, 0]
click at [43, 113] on div "6.Listenings" at bounding box center [41, 117] width 35 height 10
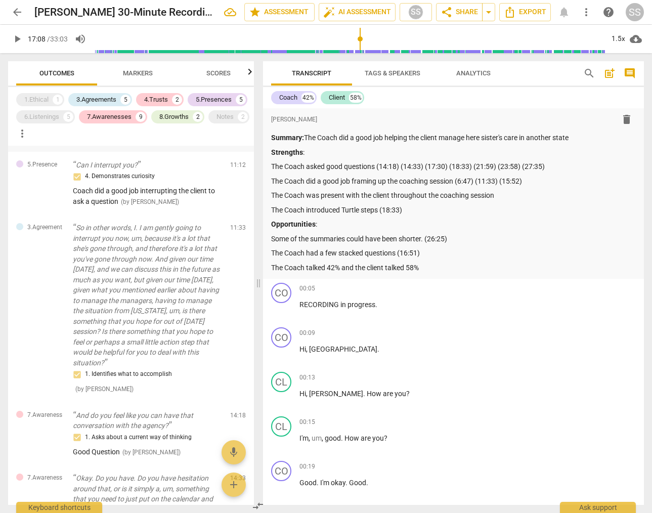
scroll to position [392, 0]
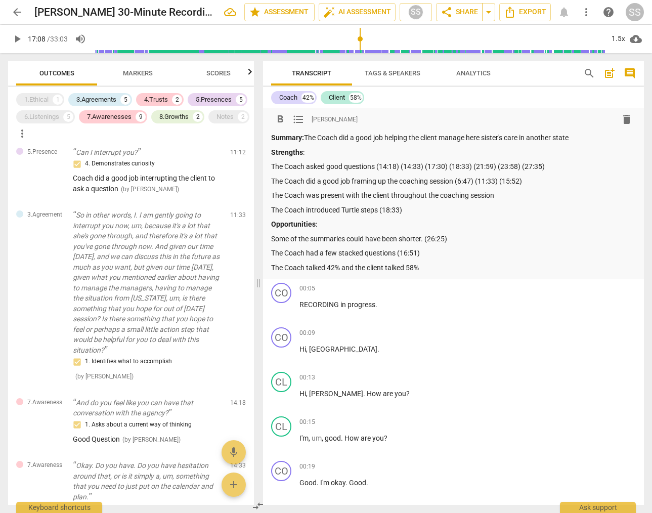
click at [470, 240] on p "Some of the summaries could have been shorter. (26:25)" at bounding box center [453, 239] width 365 height 11
click at [426, 237] on p "Some of the summaries could have been shorter. (26:25)" at bounding box center [453, 239] width 365 height 11
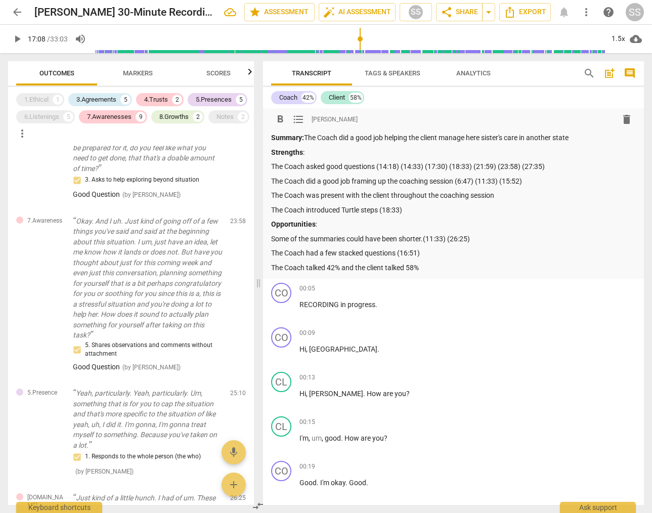
scroll to position [1557, 0]
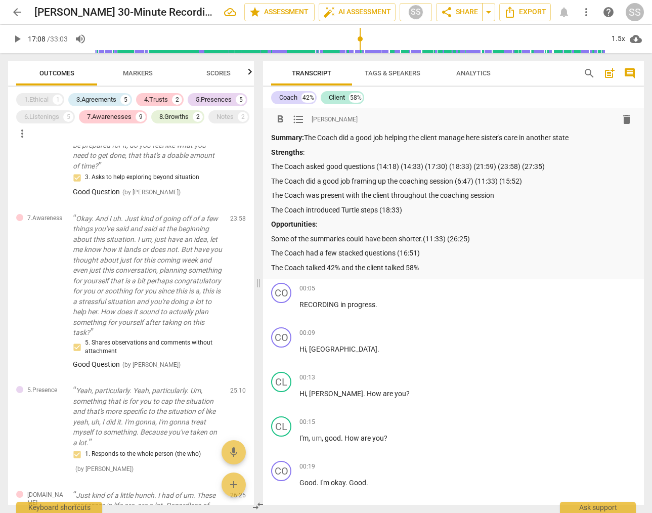
click at [449, 253] on p "The Coach had a few stacked questions (16:51)" at bounding box center [453, 253] width 365 height 11
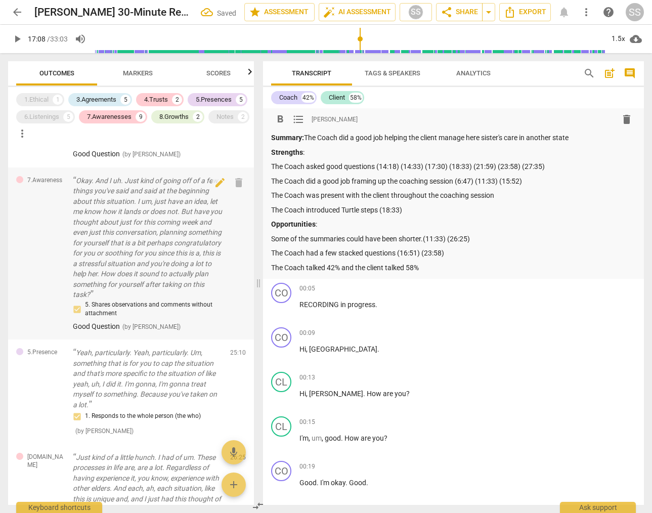
scroll to position [1591, 0]
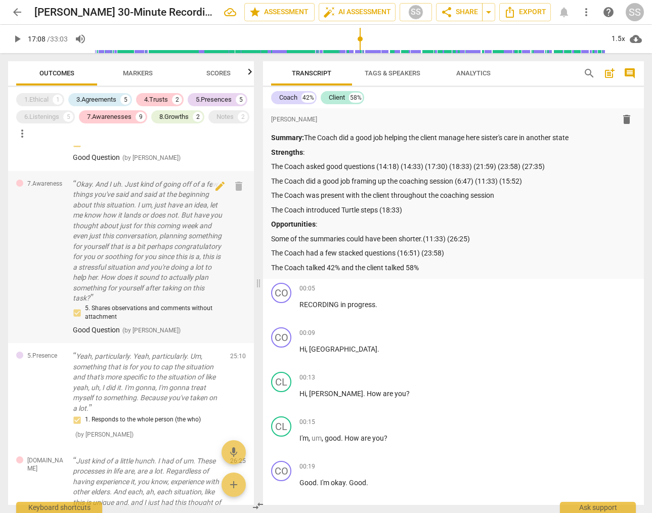
click at [163, 285] on p "Okay. And I uh. Just kind of going off of a few things you've said and said at …" at bounding box center [147, 241] width 149 height 125
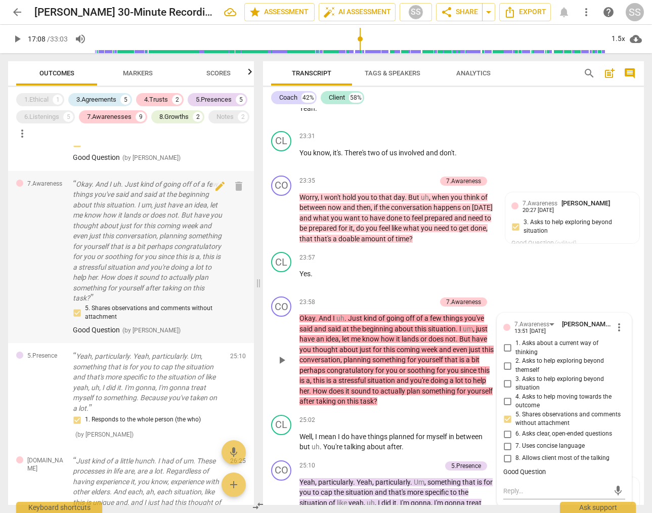
scroll to position [6079, 0]
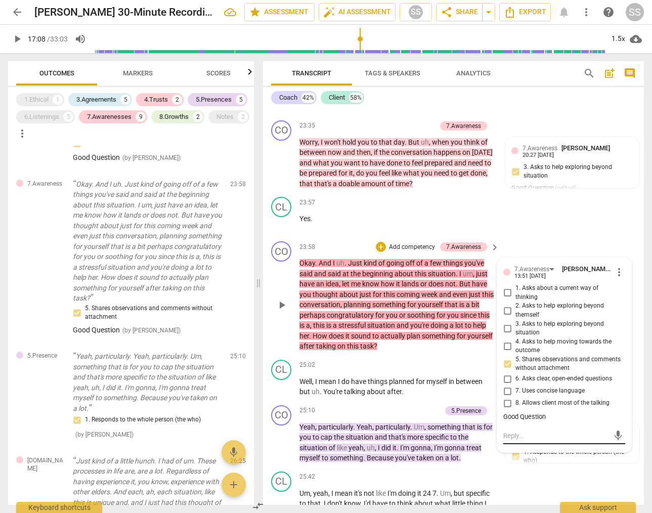
click at [535, 441] on textarea at bounding box center [557, 436] width 106 height 10
click at [523, 237] on div "CL play_arrow pause 23:57 + Add competency keyboard_arrow_right Yes ." at bounding box center [453, 215] width 381 height 45
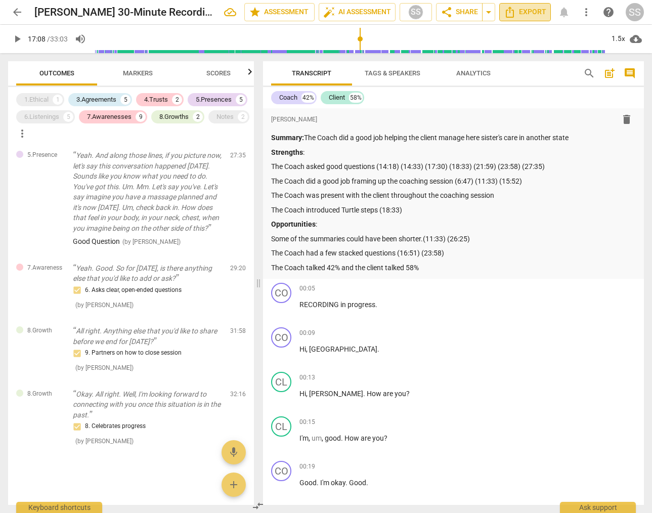
click at [541, 10] on span "Export" at bounding box center [525, 12] width 43 height 12
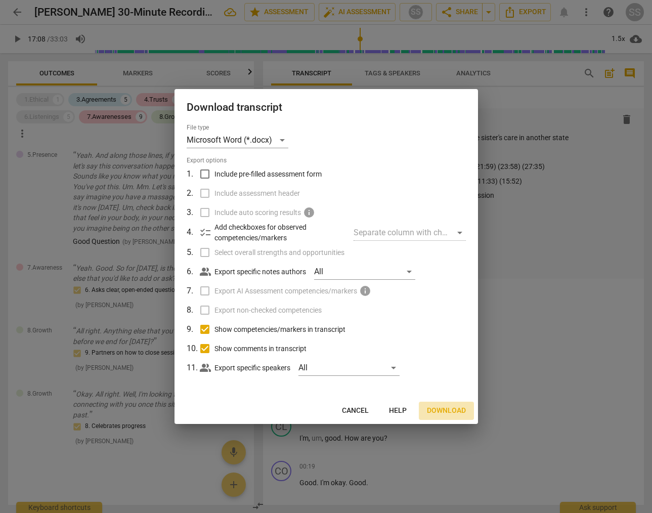
click at [445, 407] on span "Download" at bounding box center [446, 411] width 39 height 10
